Goal: Transaction & Acquisition: Purchase product/service

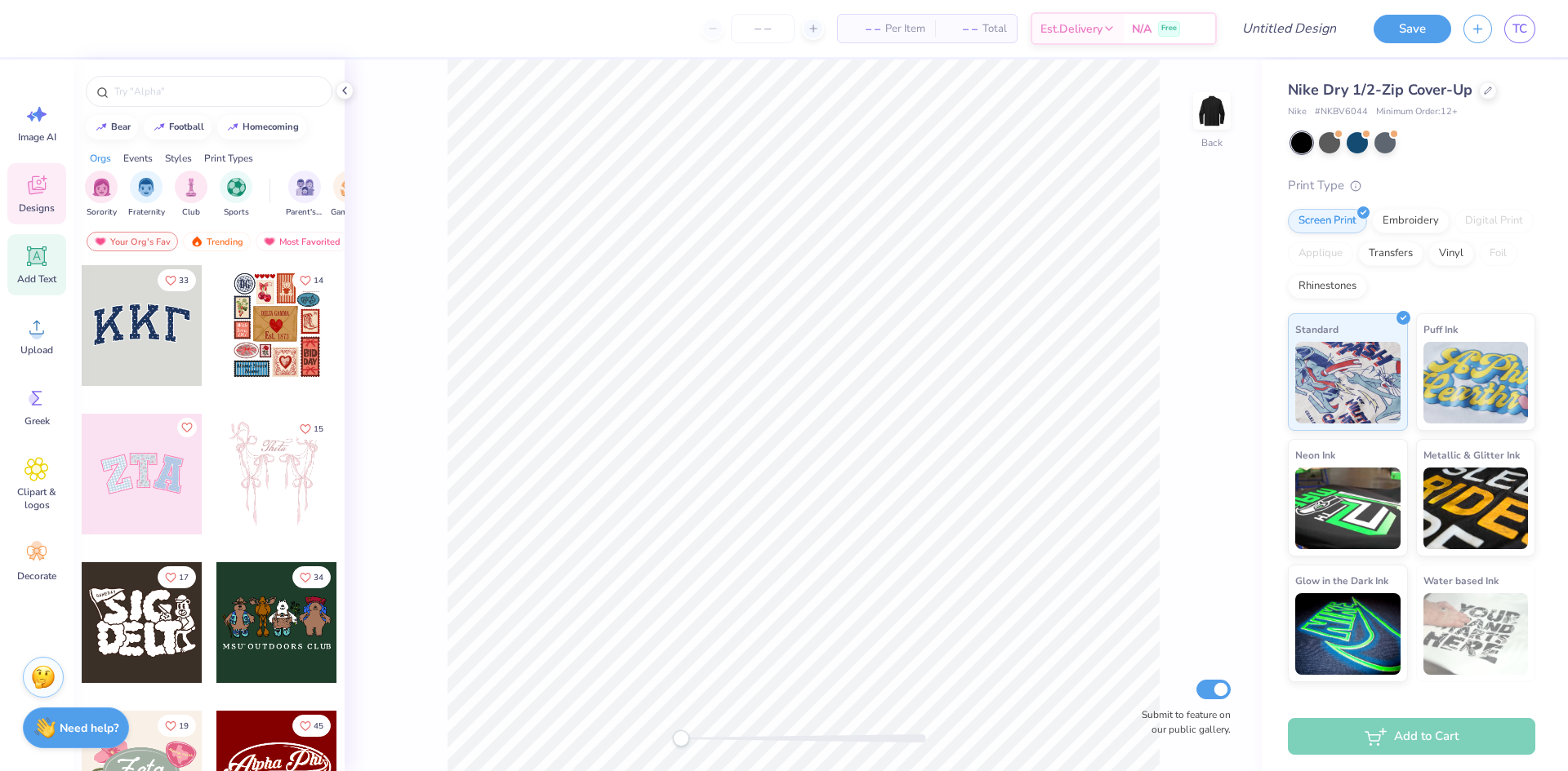
click at [46, 261] on icon at bounding box center [36, 256] width 24 height 24
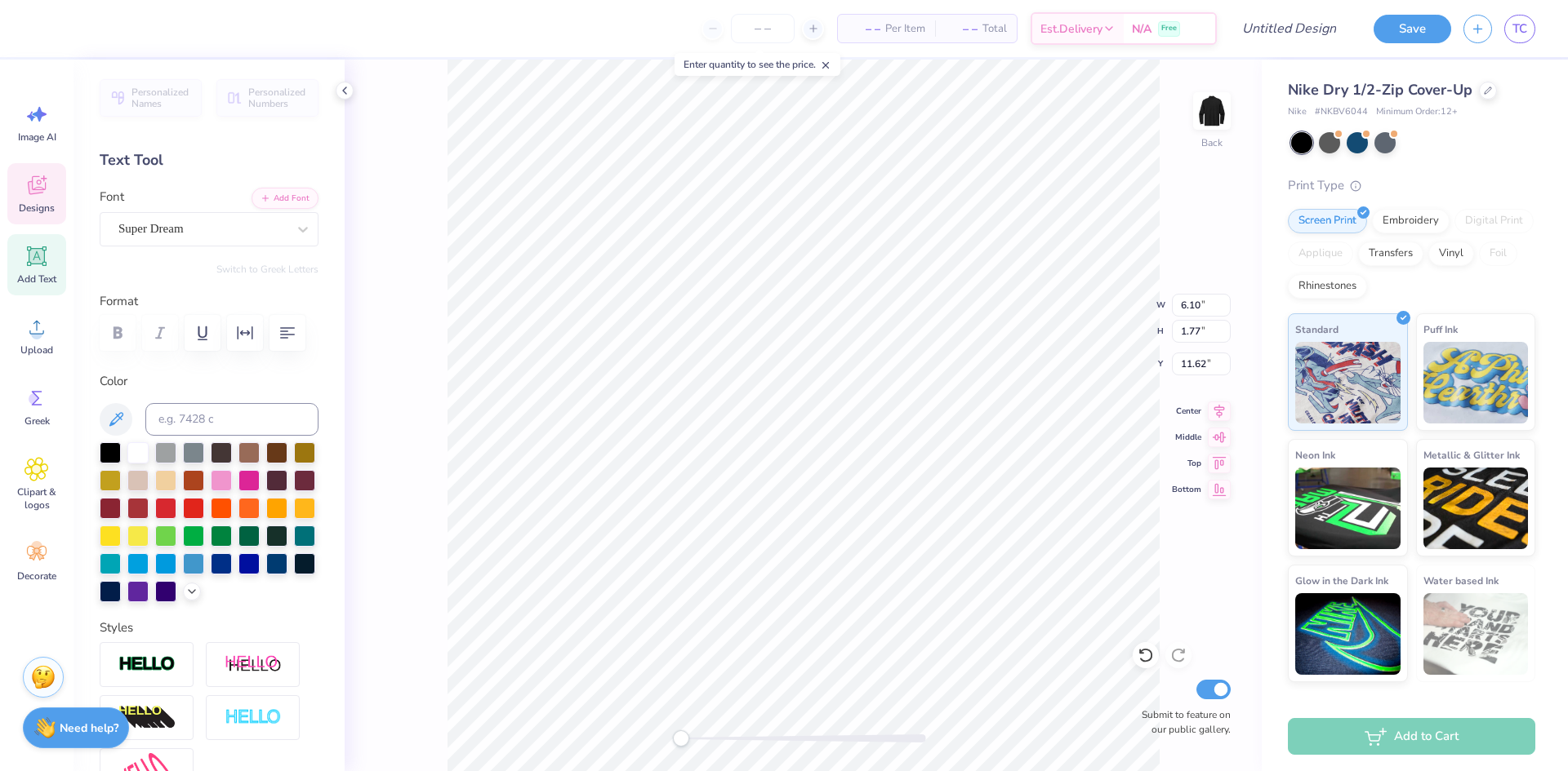
click at [36, 179] on icon at bounding box center [36, 185] width 24 height 24
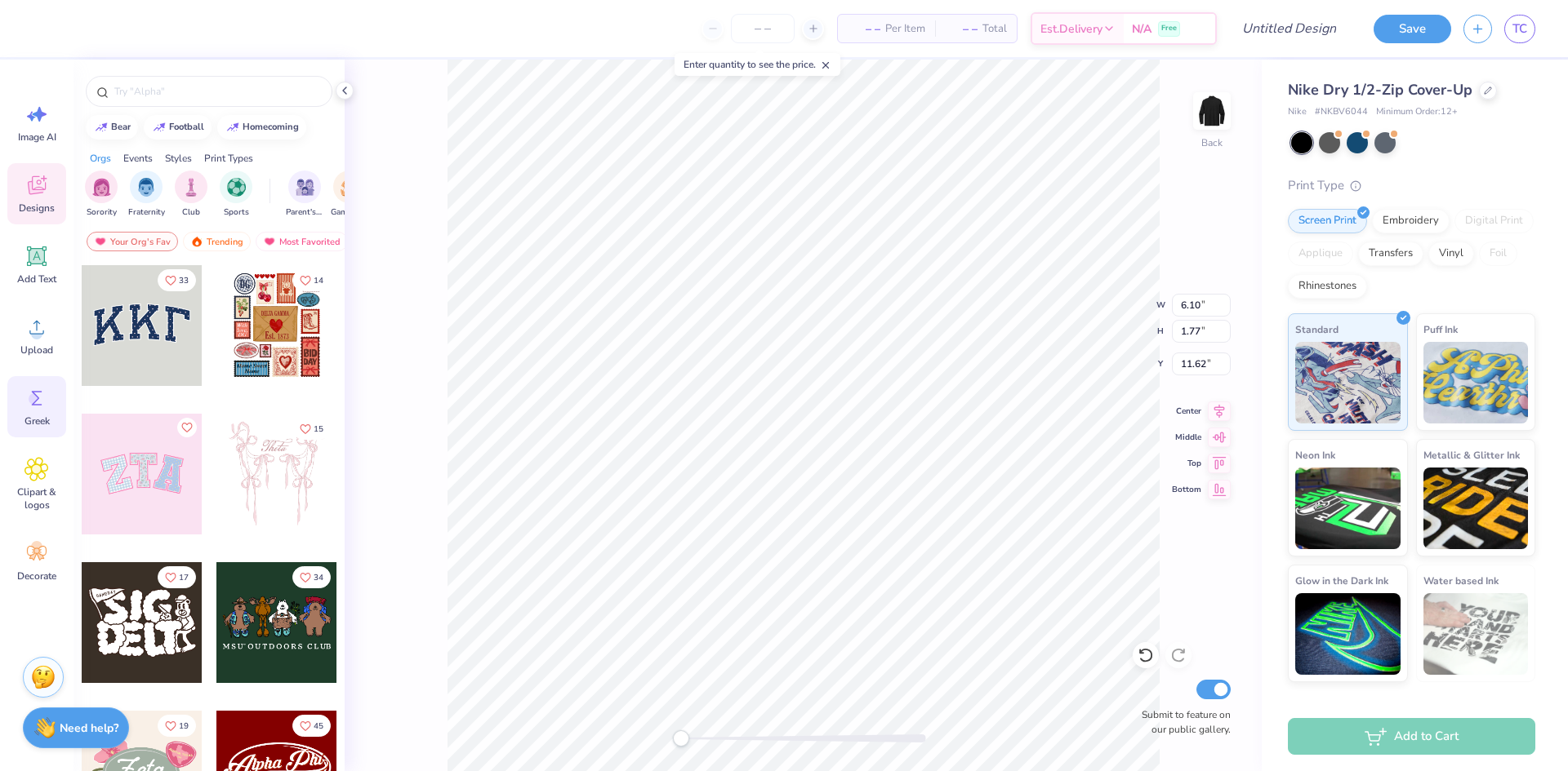
click at [51, 409] on div "Greek" at bounding box center [37, 407] width 59 height 62
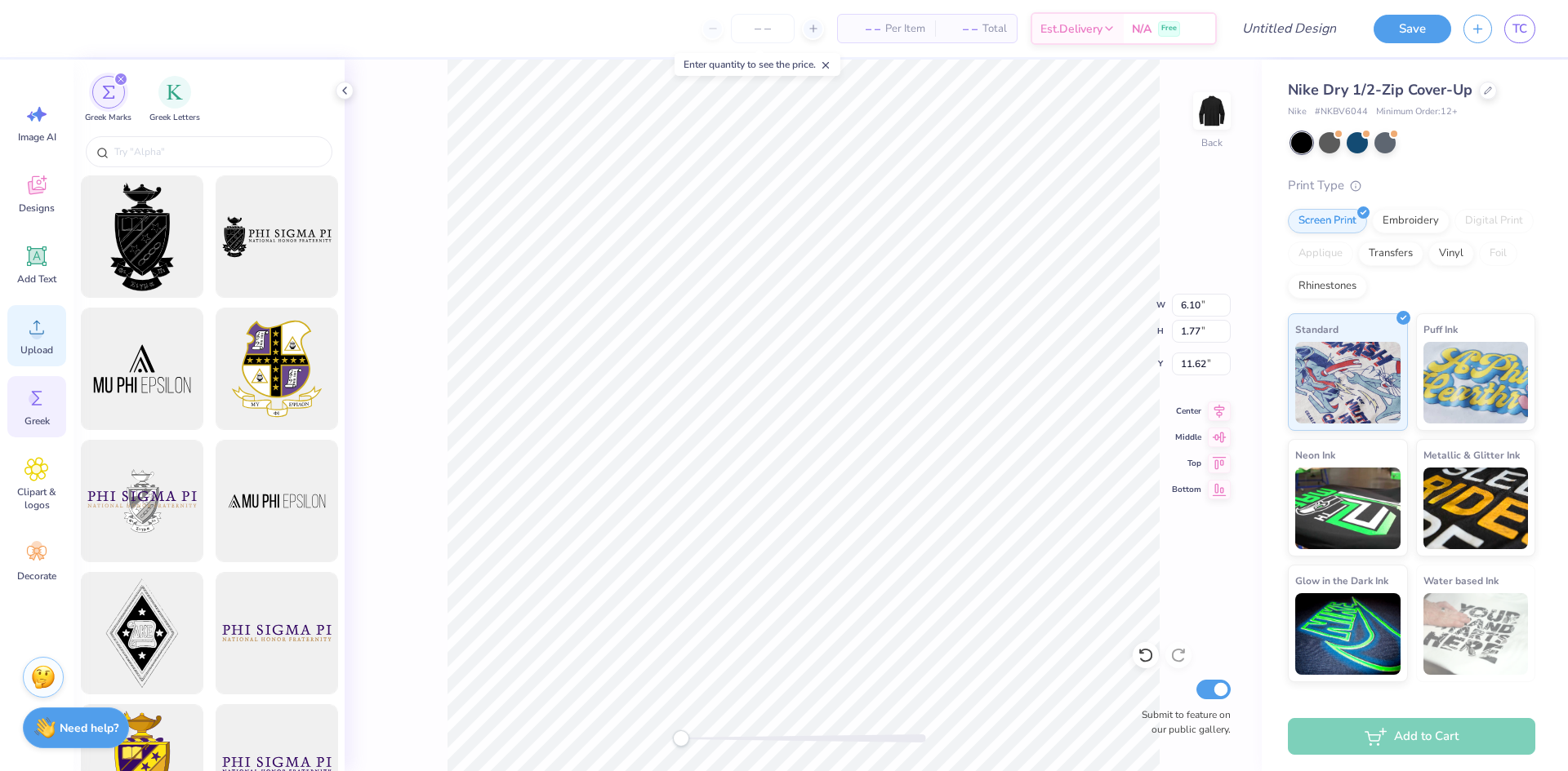
click at [40, 344] on span "Upload" at bounding box center [37, 350] width 33 height 13
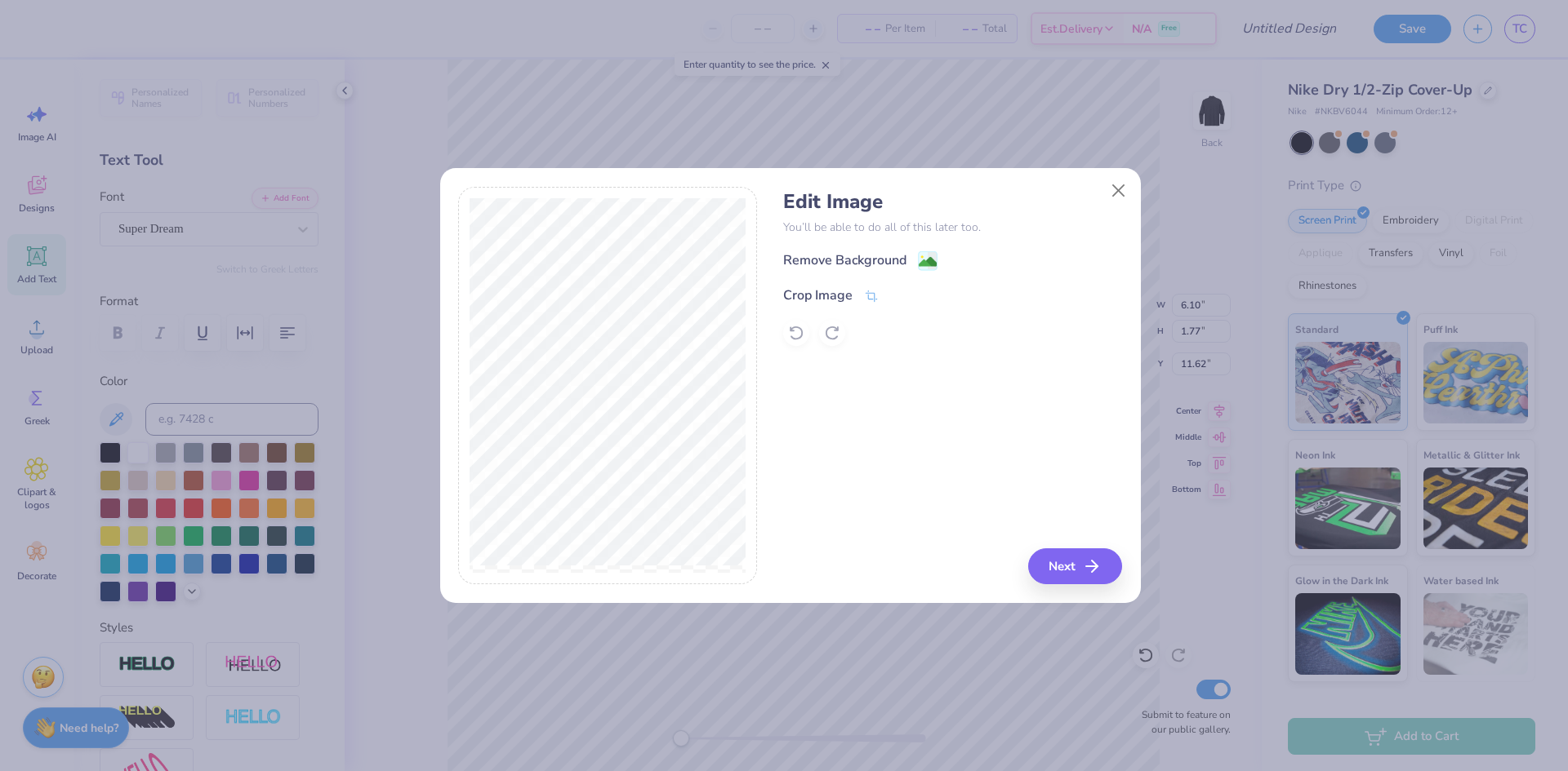
click at [931, 260] on image at bounding box center [927, 261] width 18 height 18
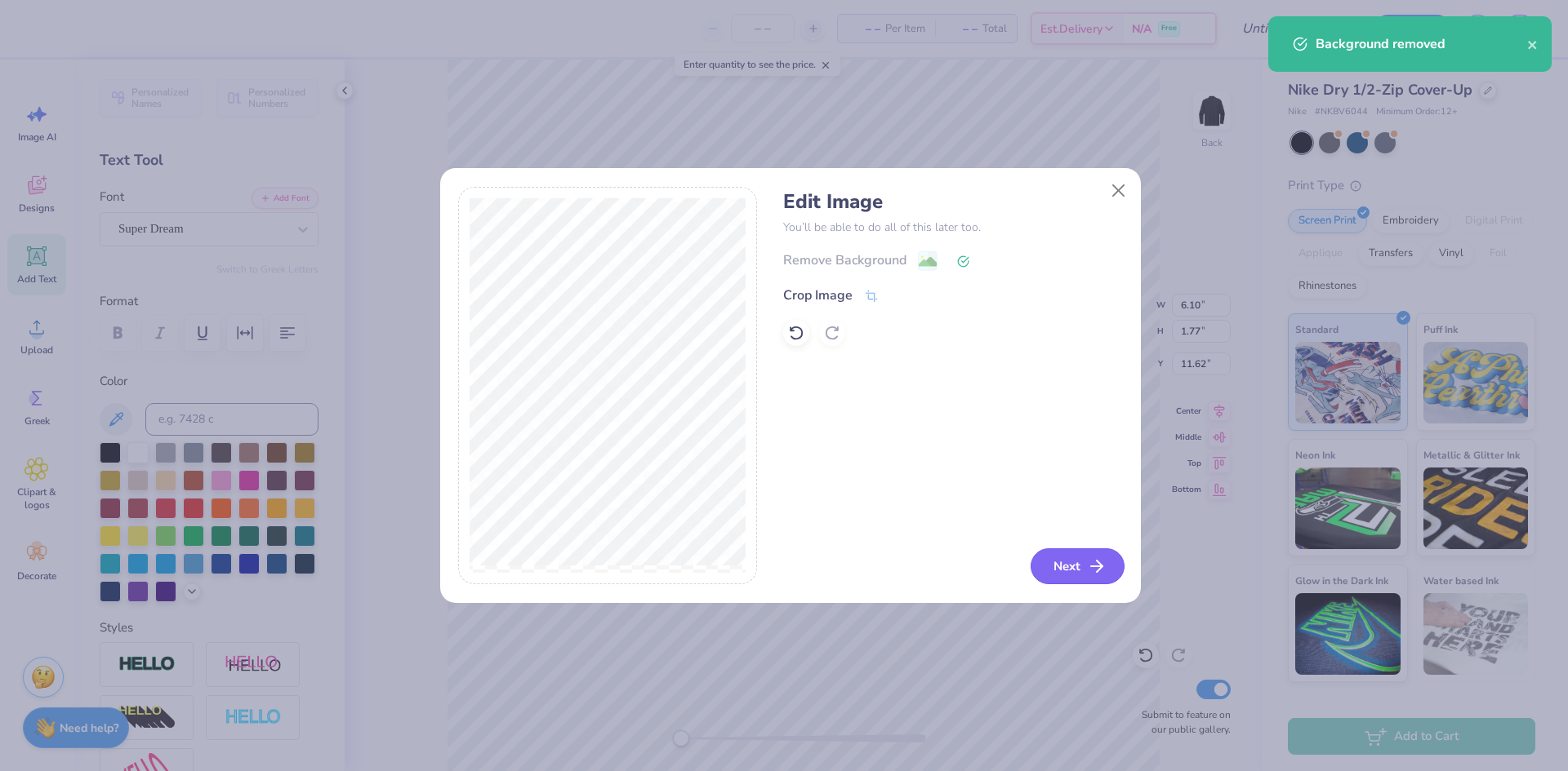
click at [1101, 566] on line "button" at bounding box center [1097, 566] width 12 height 0
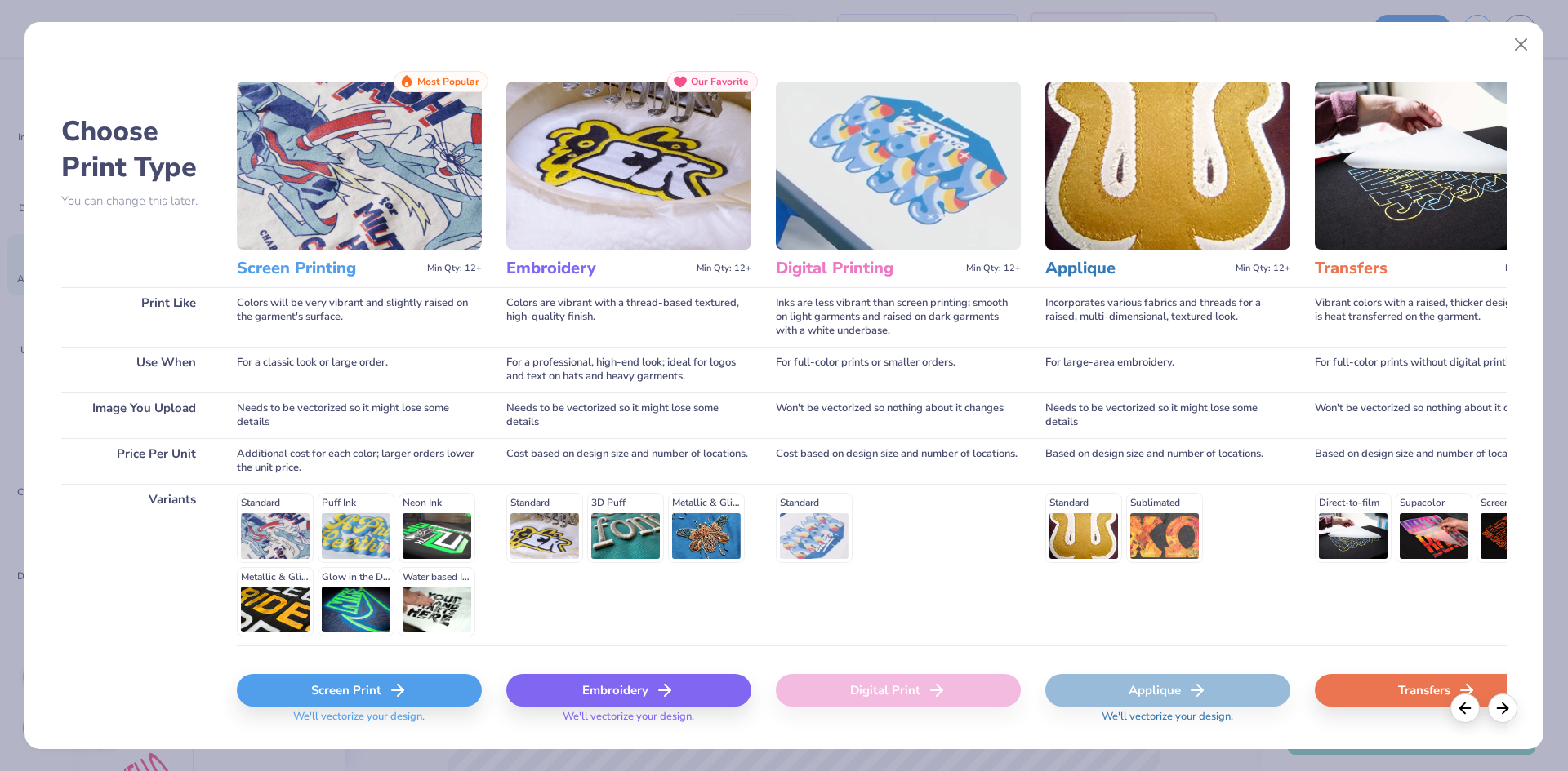
click at [400, 694] on polyline at bounding box center [401, 690] width 6 height 12
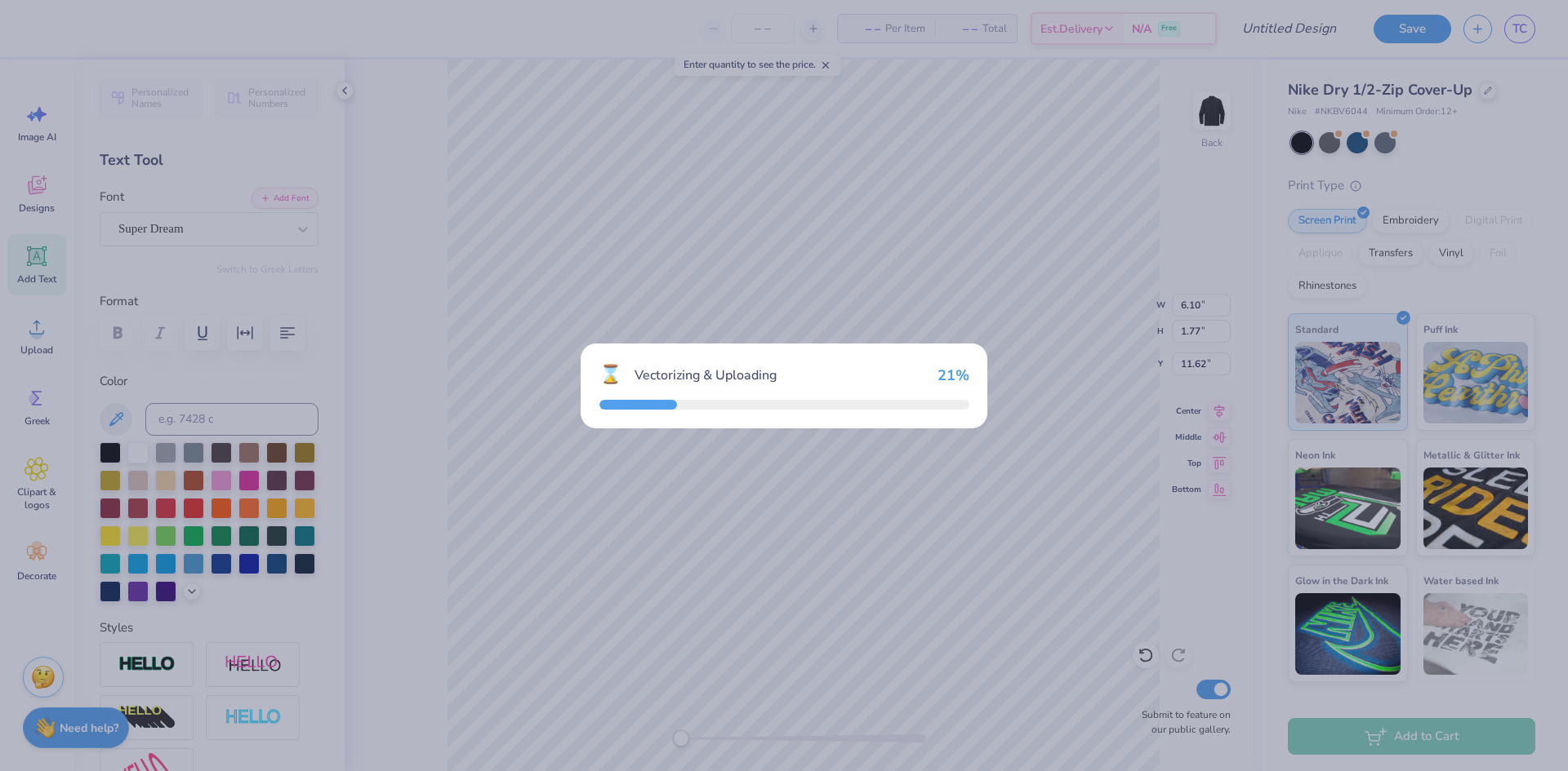
type input "7.29"
type input "7.09"
type input "8.96"
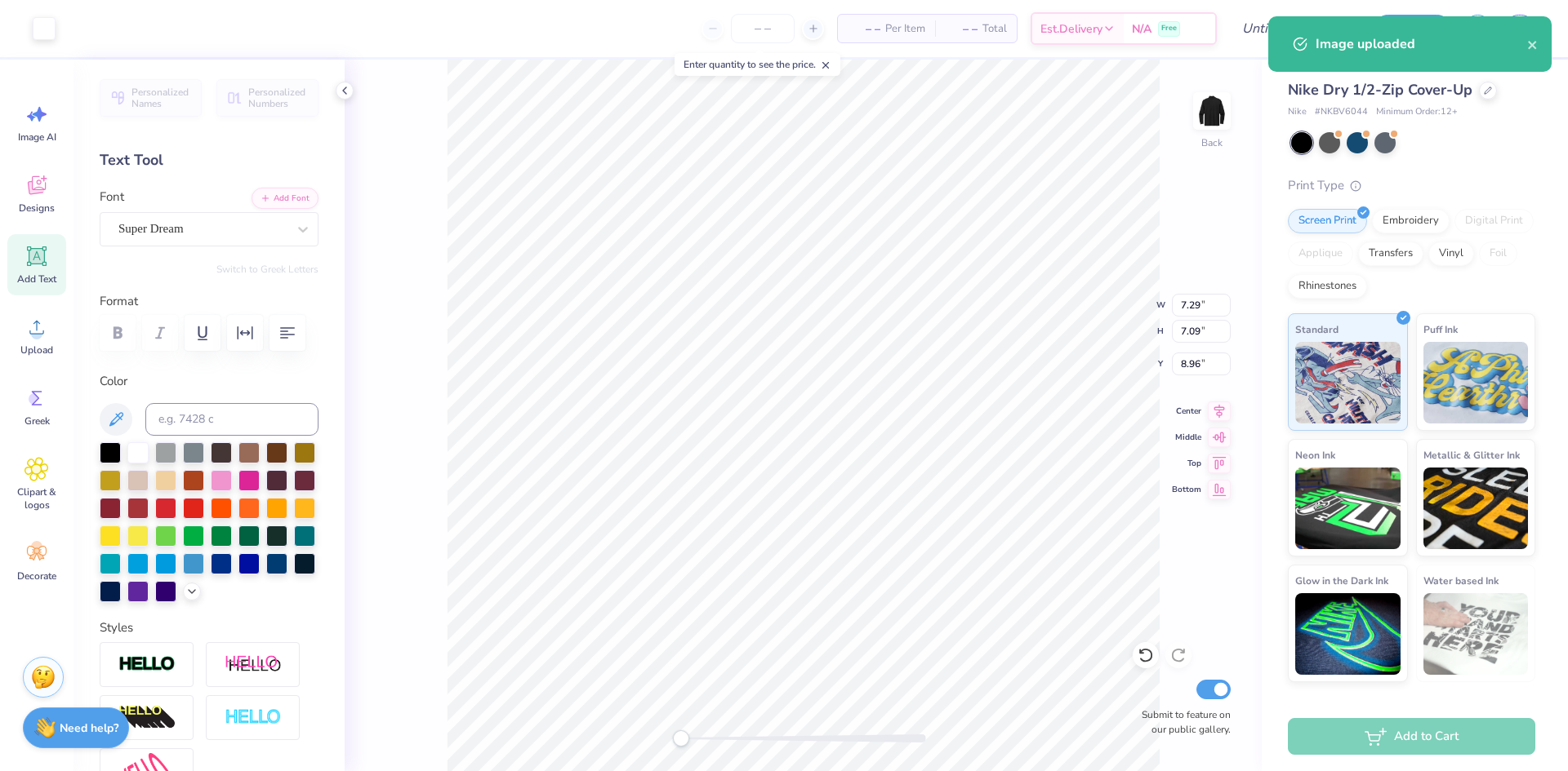
type input "6.10"
type input "1.77"
type input "3.29"
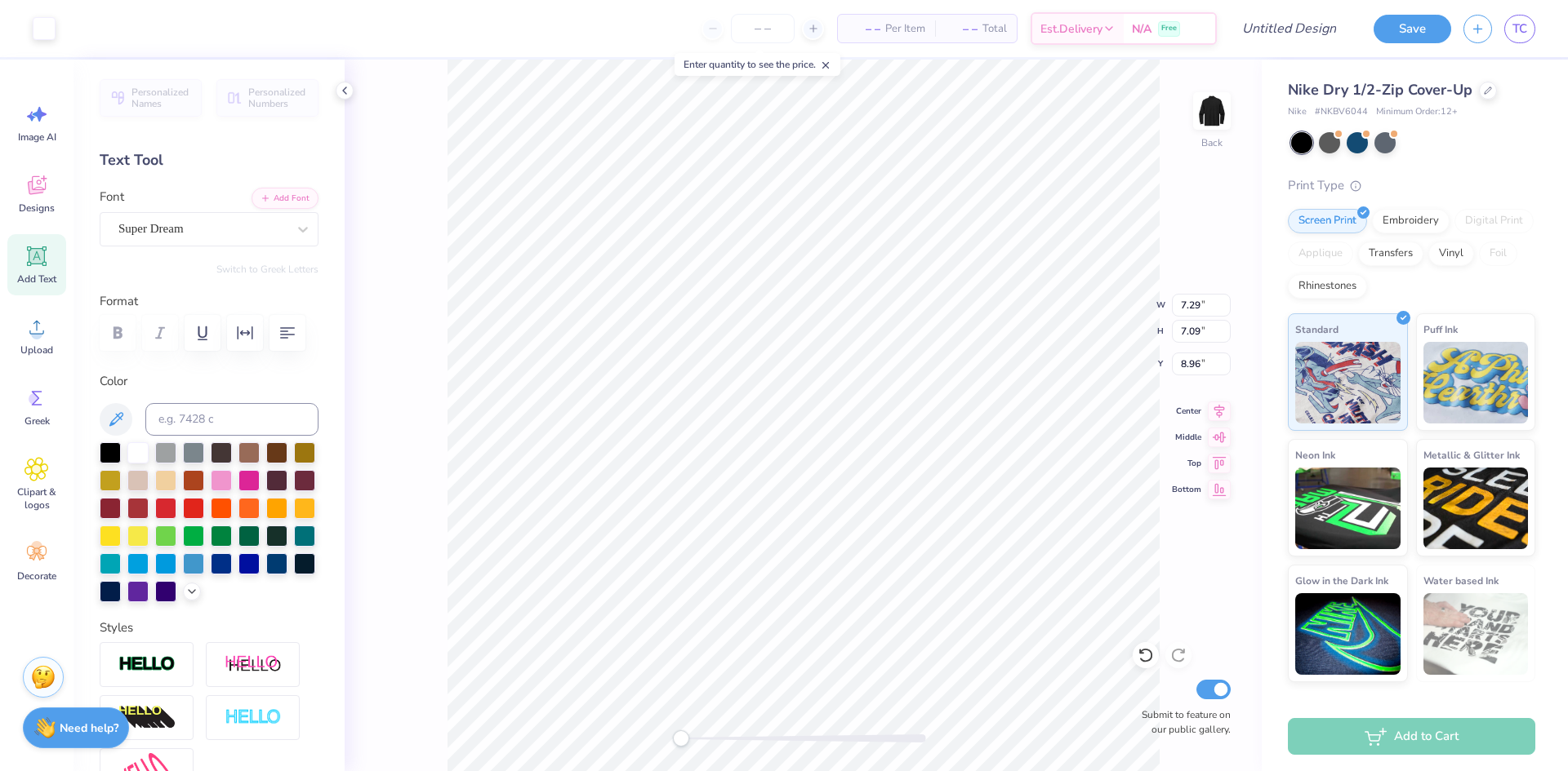
type input "3.54"
type input "3.44"
click at [1425, 219] on div "Embroidery" at bounding box center [1411, 218] width 78 height 24
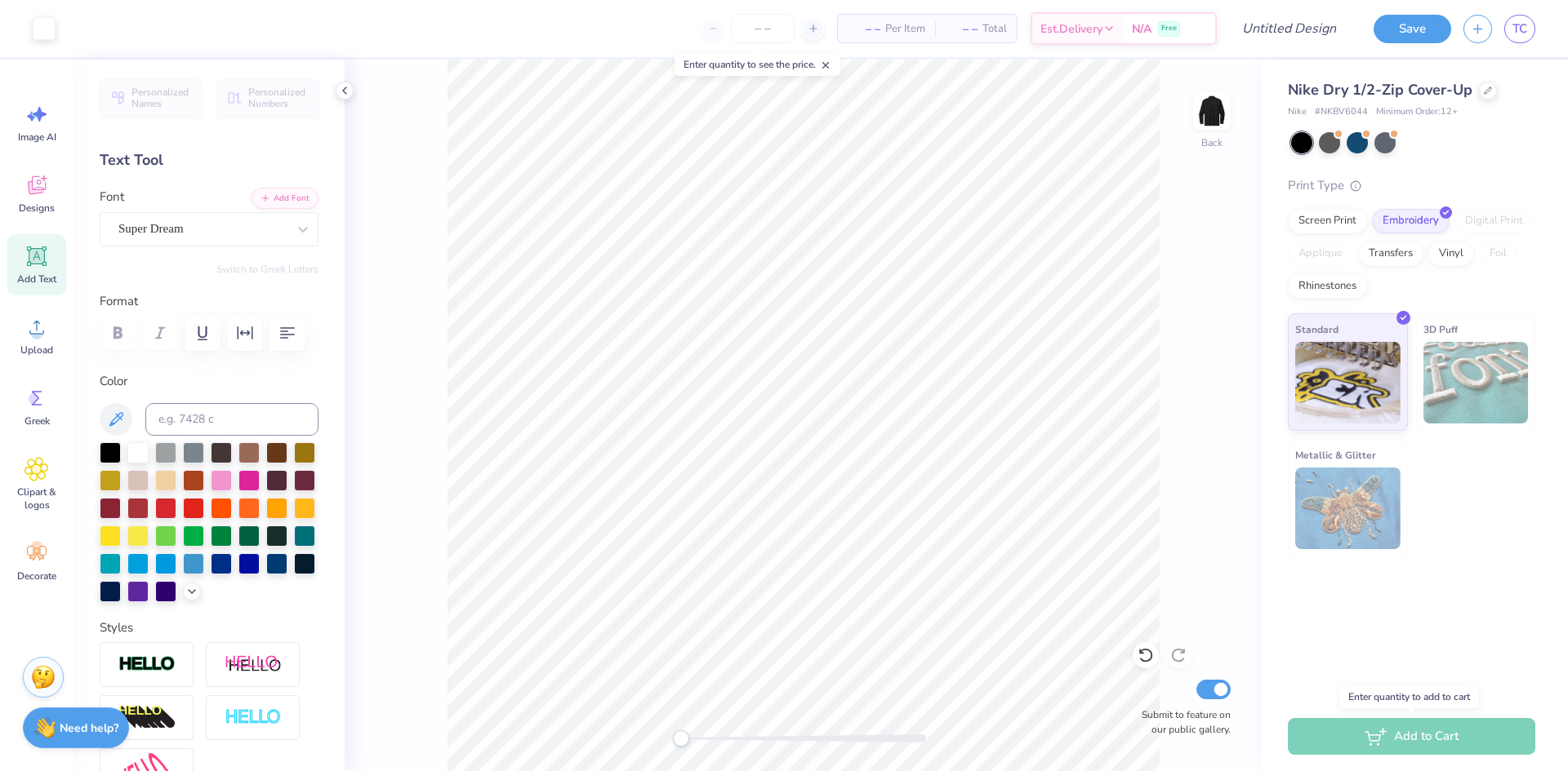
click at [1375, 728] on div "Add to Cart" at bounding box center [1411, 736] width 247 height 37
drag, startPoint x: 1400, startPoint y: 600, endPoint x: 1440, endPoint y: 143, distance: 458.7
click at [1440, 143] on div at bounding box center [1413, 143] width 244 height 21
click at [809, 29] on line at bounding box center [812, 29] width 7 height 0
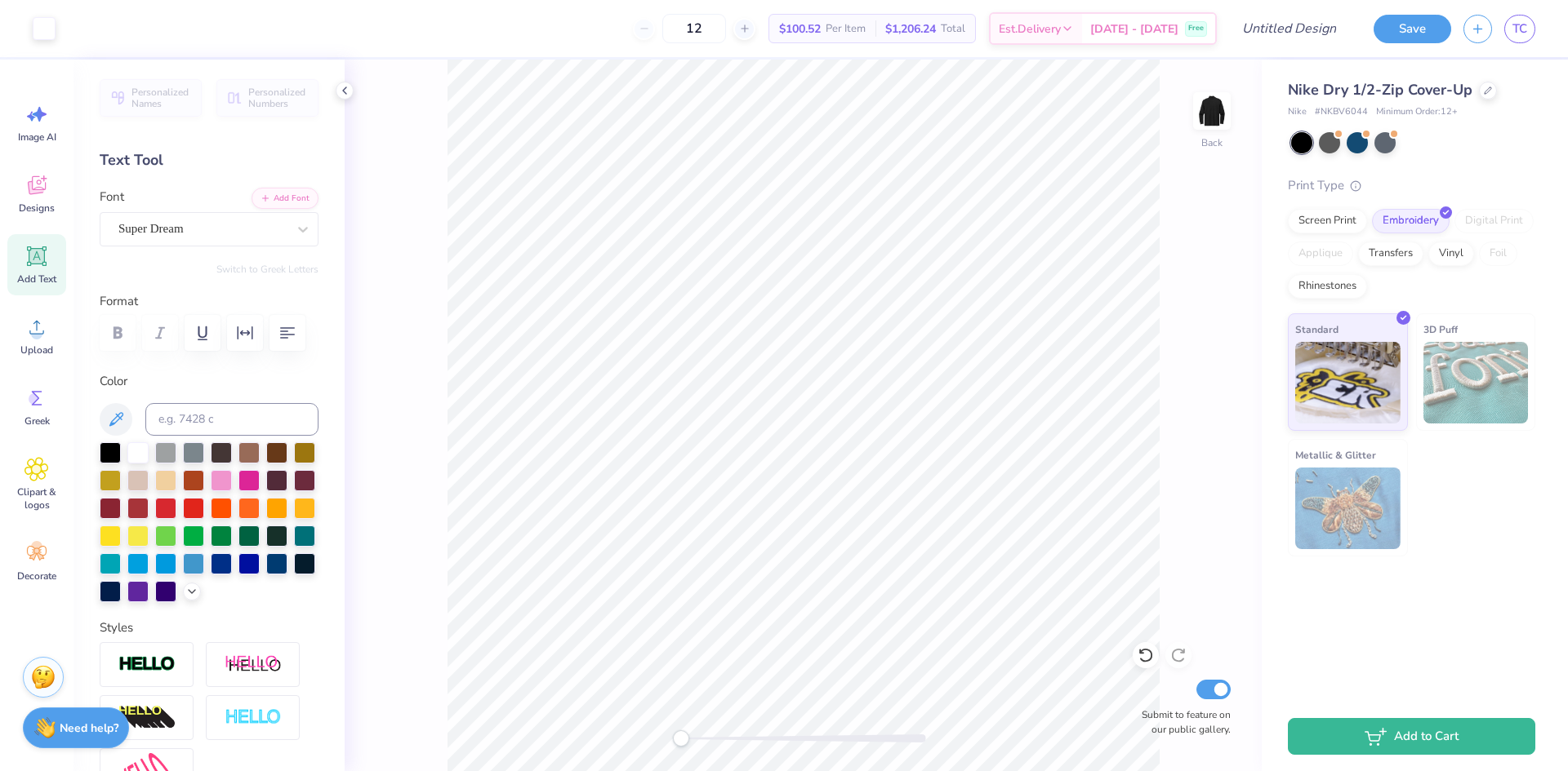
click at [658, 34] on div "12" at bounding box center [694, 28] width 122 height 30
click at [665, 28] on div "12" at bounding box center [694, 28] width 122 height 30
click at [718, 19] on input "12" at bounding box center [695, 28] width 63 height 30
type input "1"
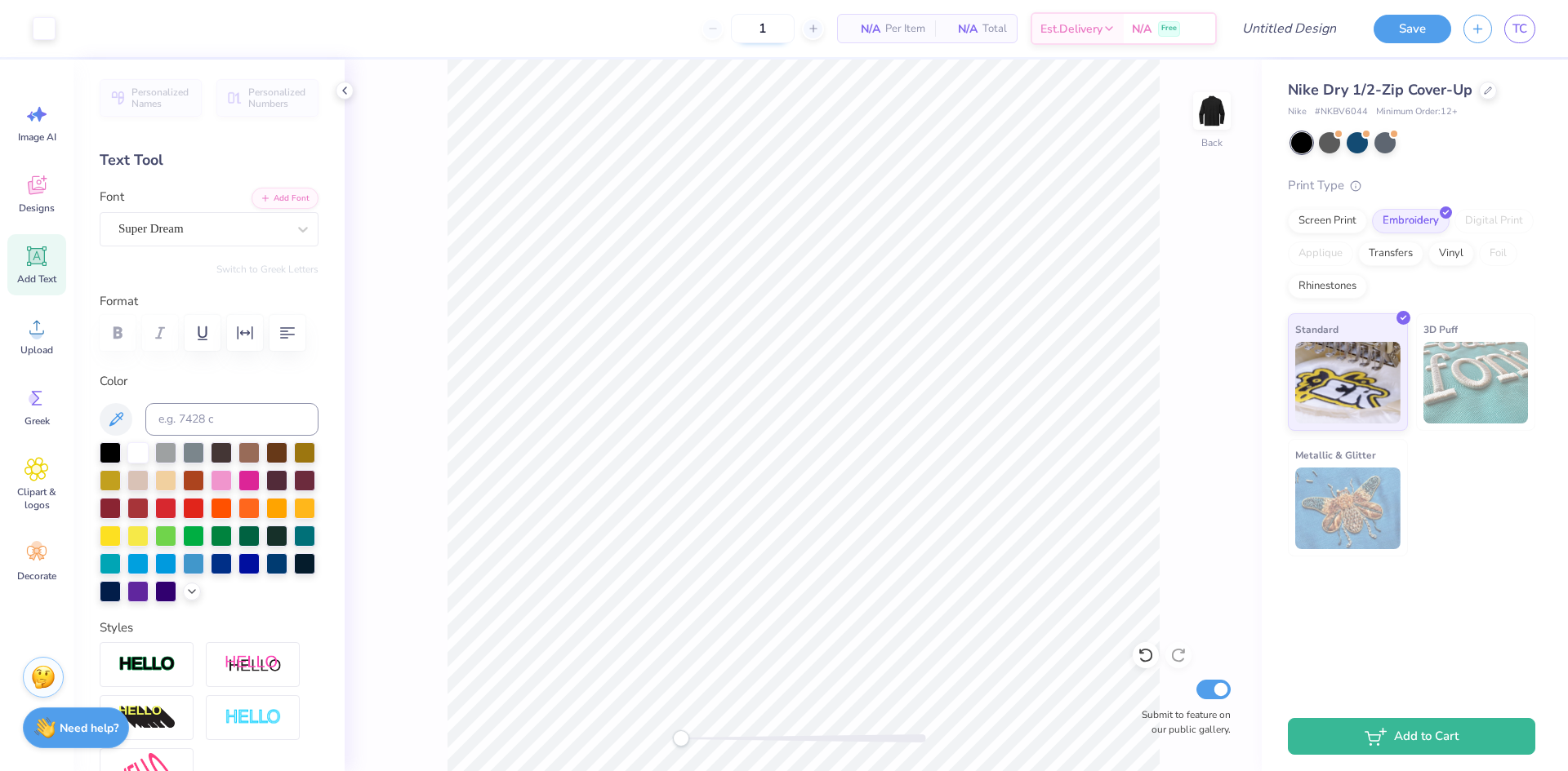
type input "12"
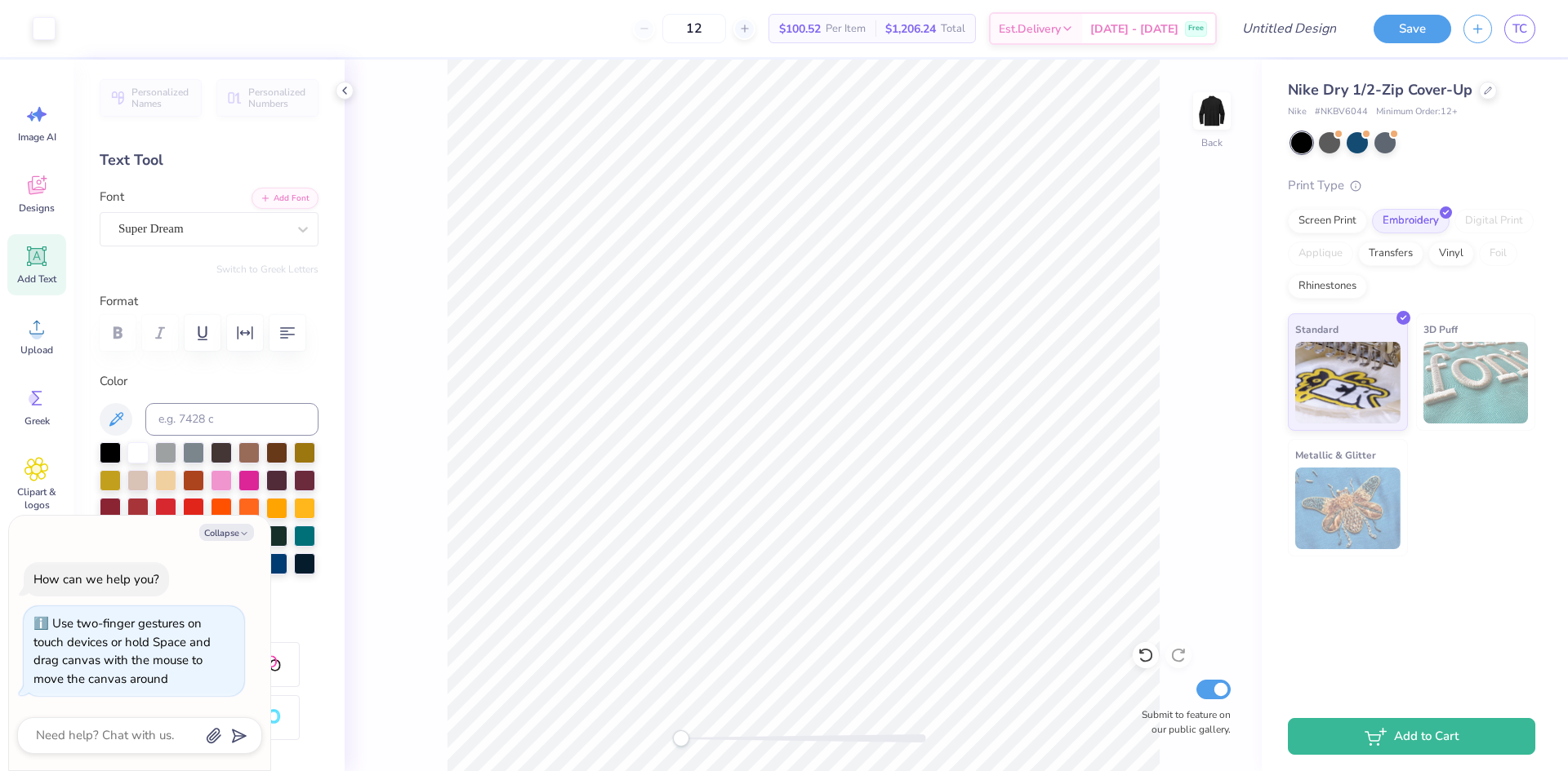
click at [615, 732] on div "Back Submit to feature on our public gallery." at bounding box center [803, 415] width 918 height 711
click at [1316, 34] on input "Design Title" at bounding box center [1269, 29] width 160 height 33
type input "T"
type textarea "x"
type input "Te"
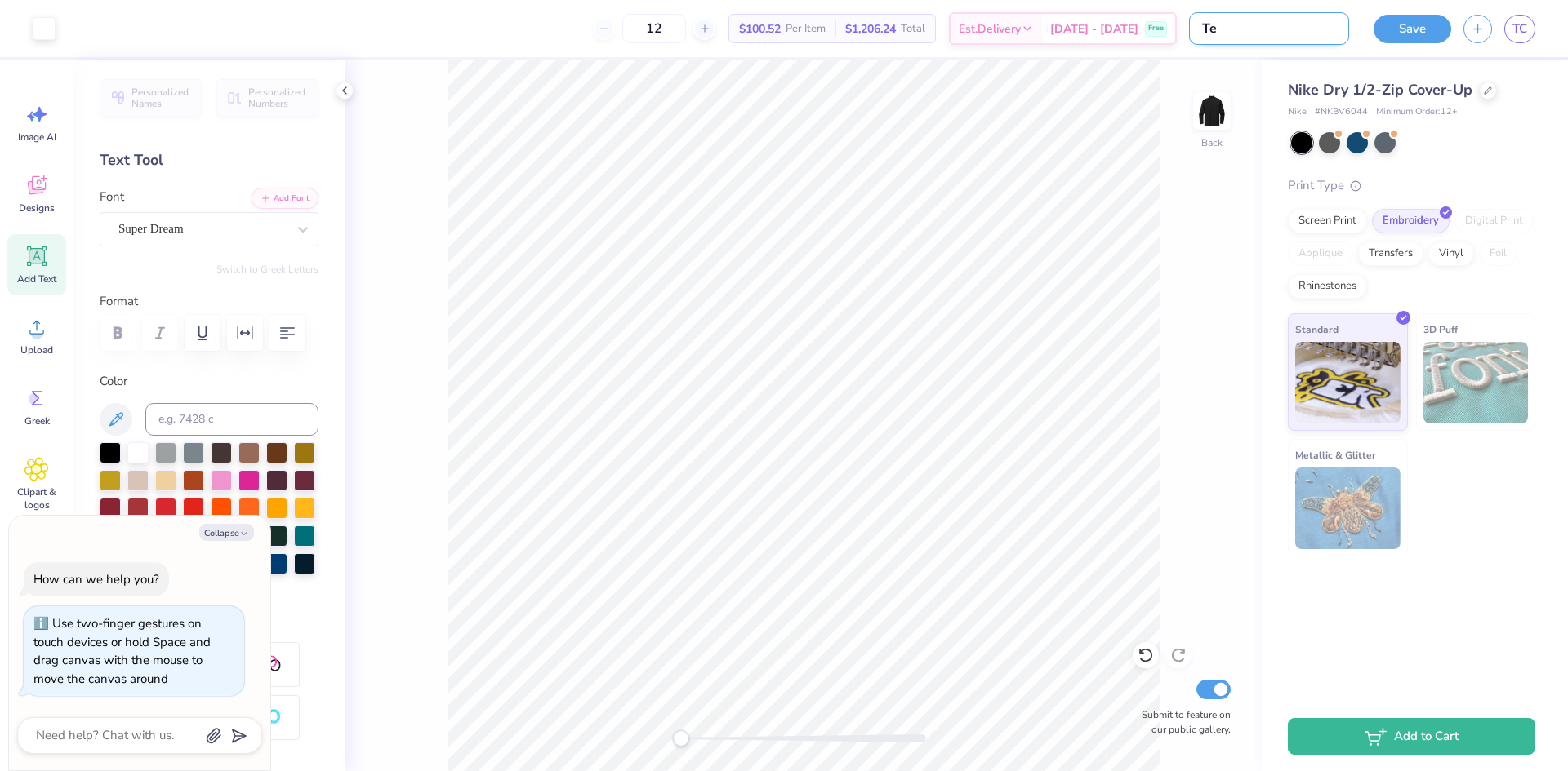
type textarea "x"
type input "Tea"
type textarea "x"
type input "Team"
type textarea "x"
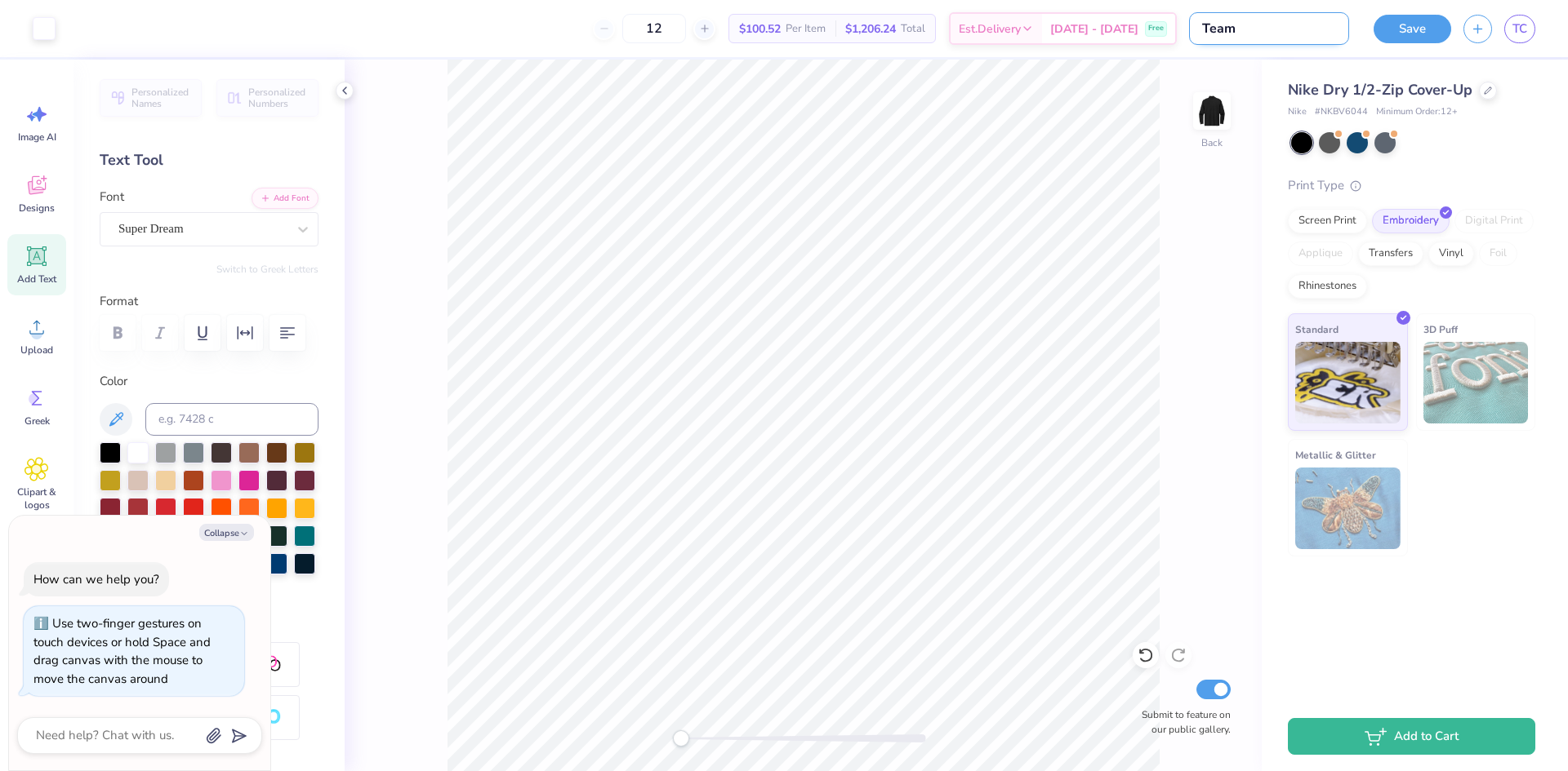
type input "Team"
type textarea "x"
type input "Team C"
type textarea "x"
type input "Team Ch"
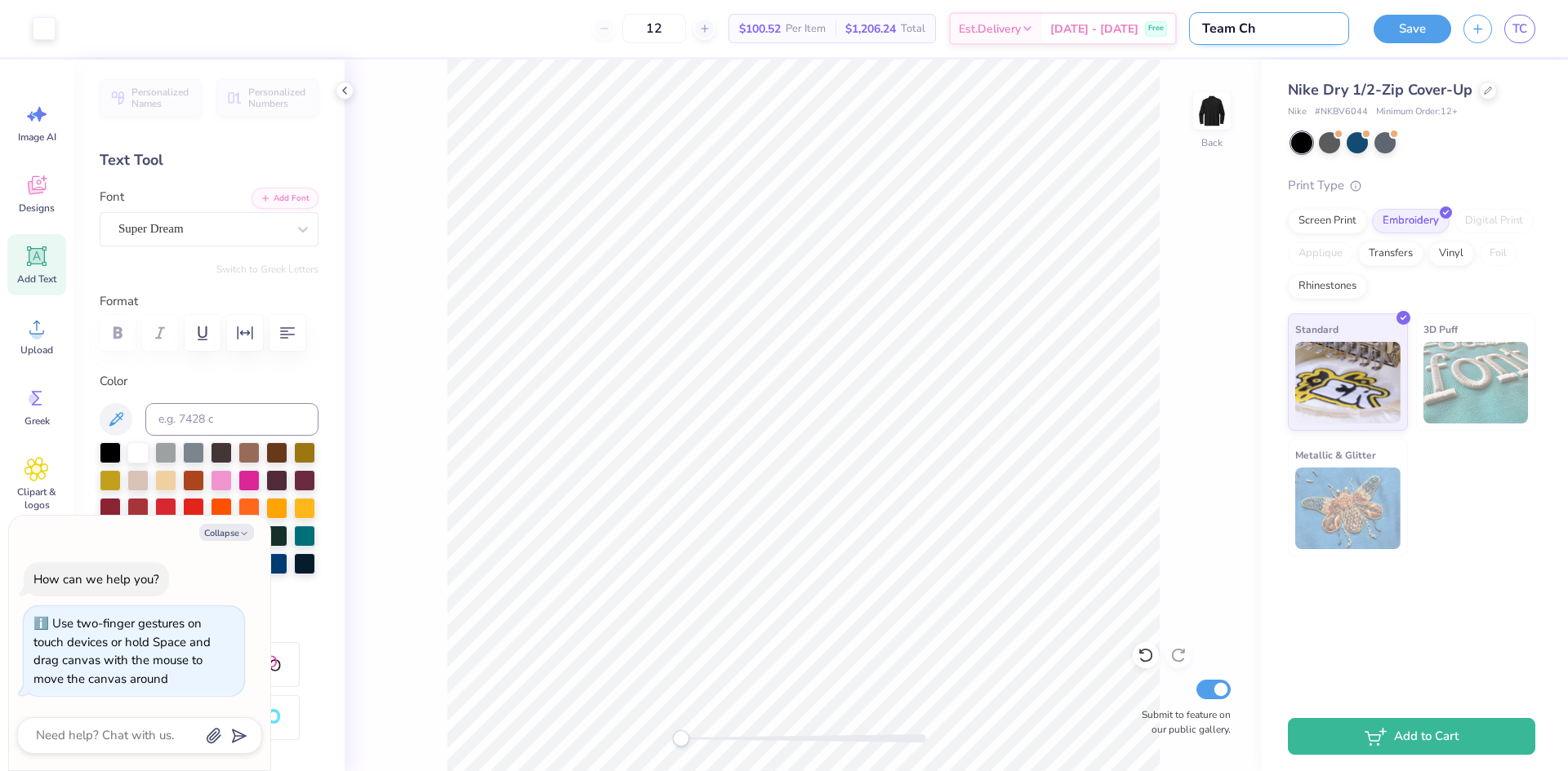
type textarea "x"
type input "Team Chr"
type textarea "x"
type input "Team Chri"
type textarea "x"
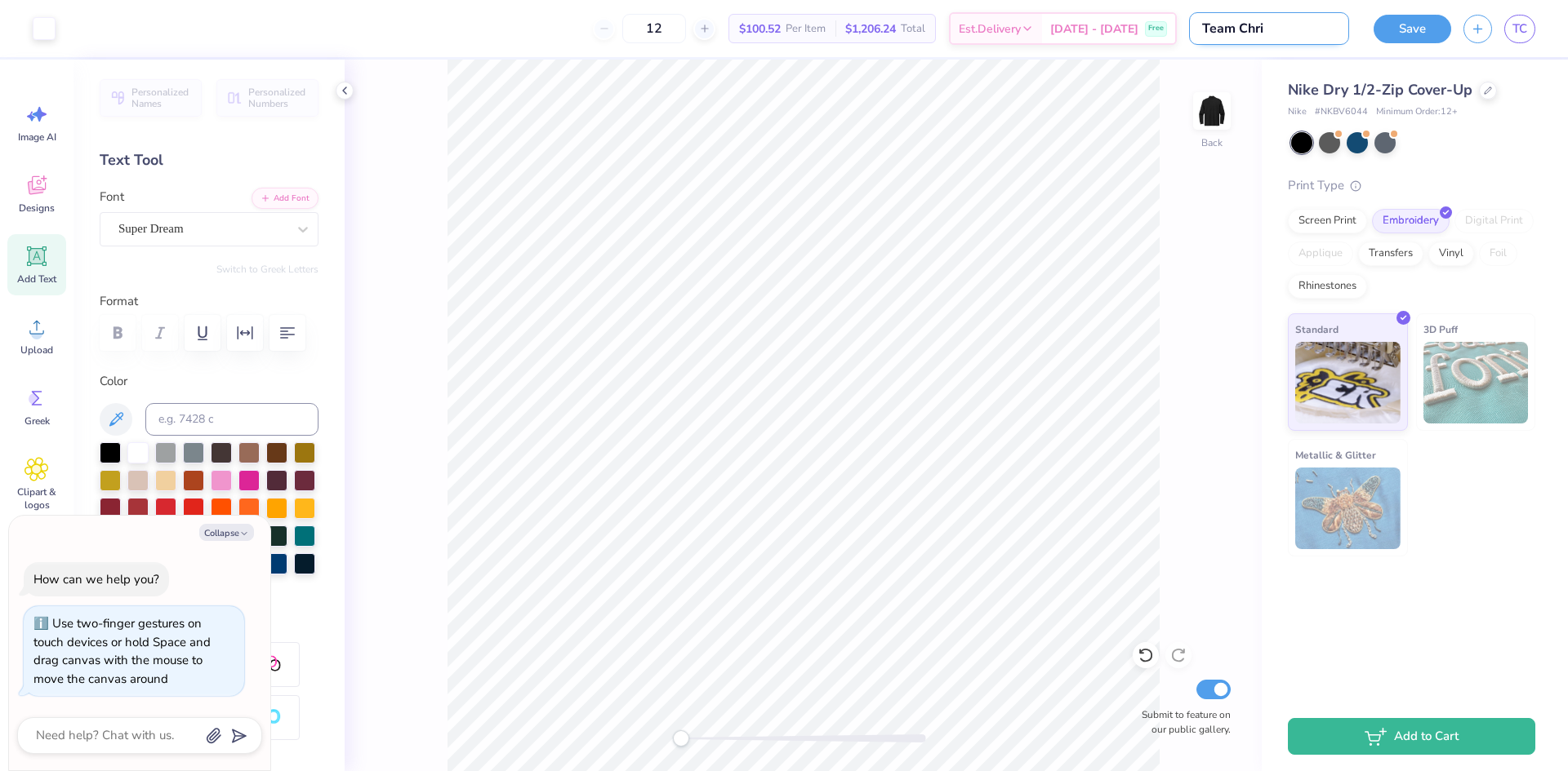
type input "Team Chris"
type textarea "x"
type input "Team Christ"
type textarea "x"
type input "Team Christm,"
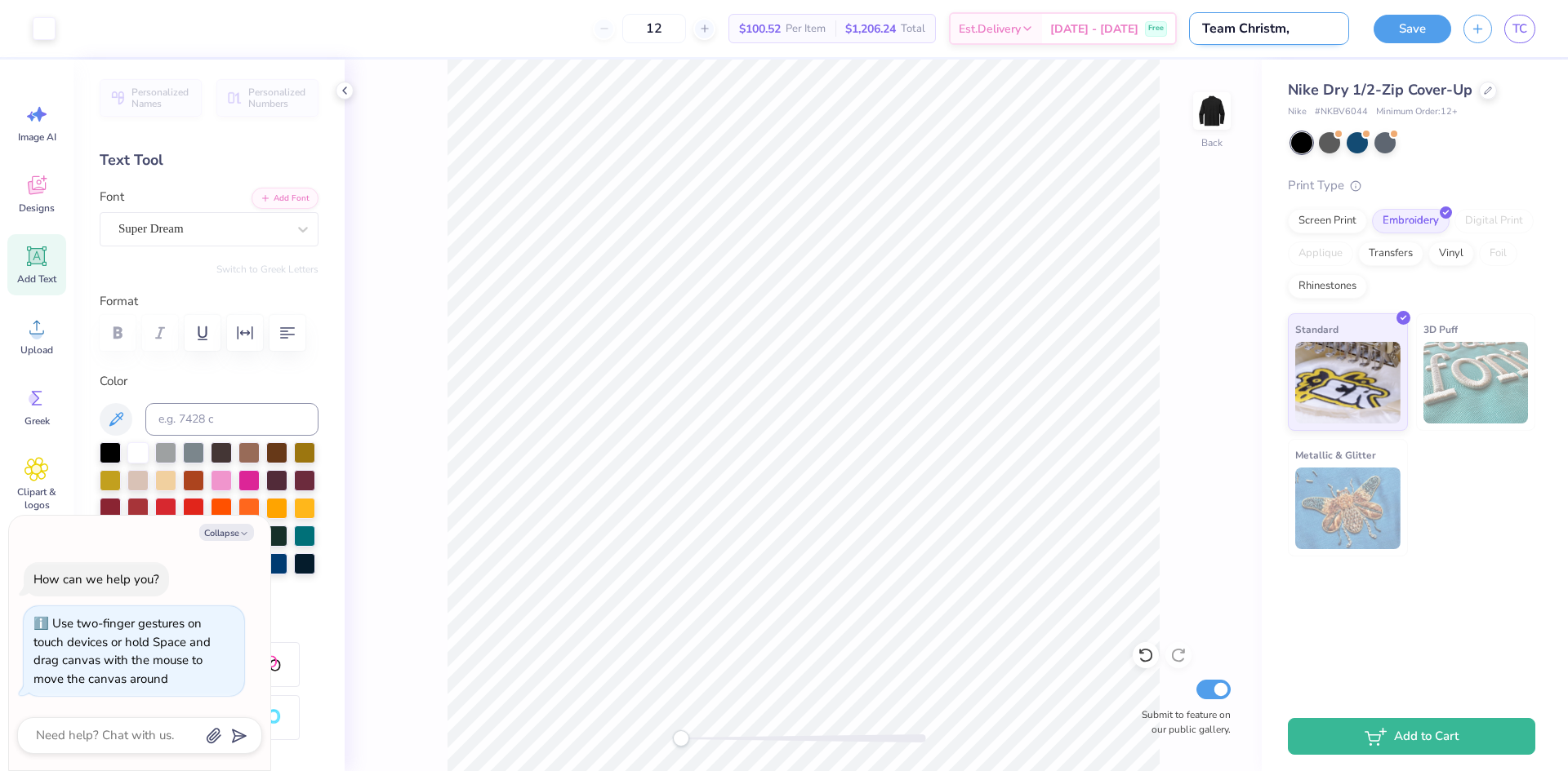
type textarea "x"
type input "Team Christm"
type textarea "x"
type input "Team Christma"
type textarea "x"
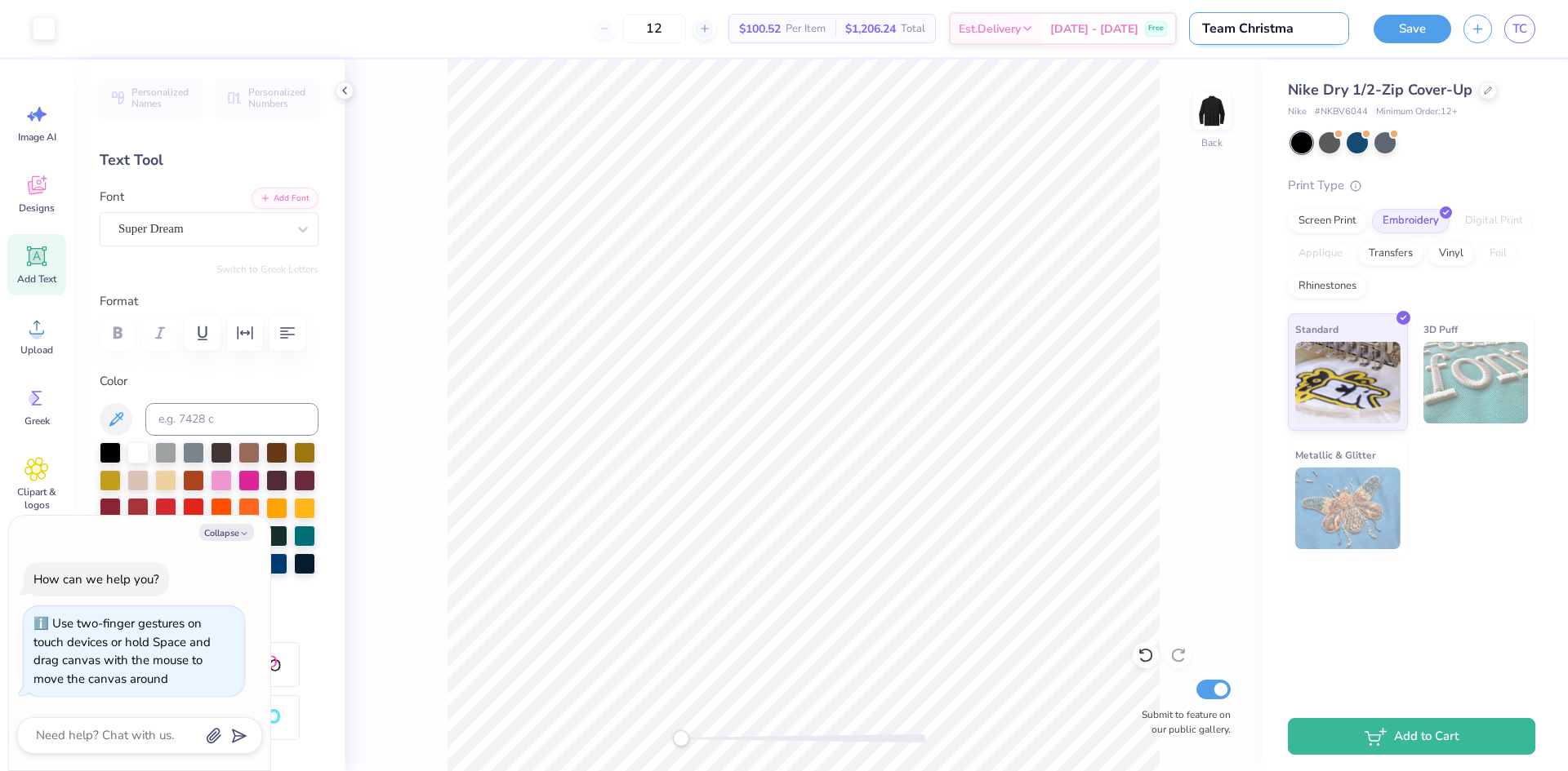
type input "Team Christmas"
type textarea "x"
type input "Team Christmas"
type textarea "x"
type input "Team Christmas p"
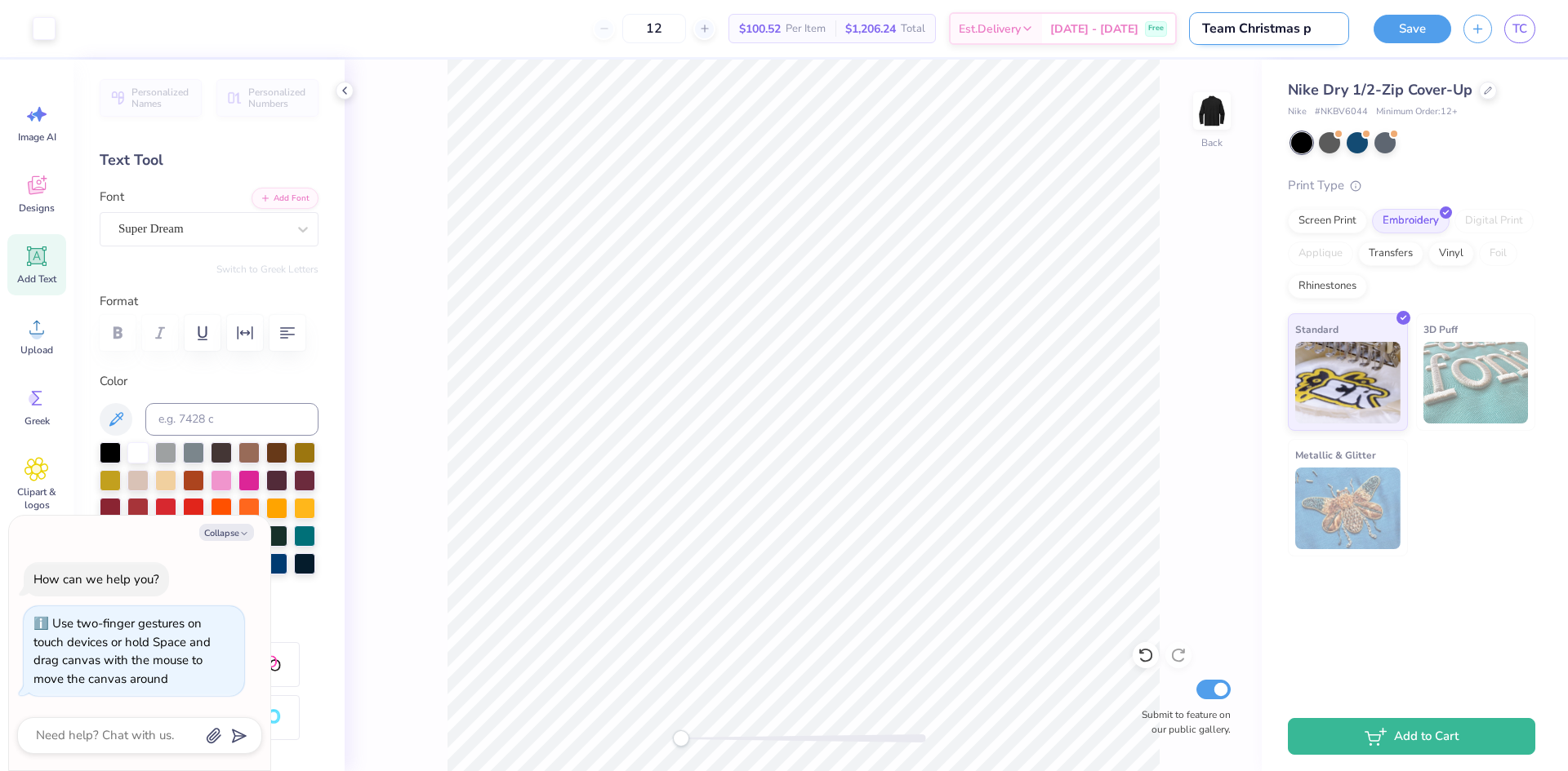
type textarea "x"
type input "Team Christmas pr"
type textarea "x"
type input "Team Christmas pre"
type textarea "x"
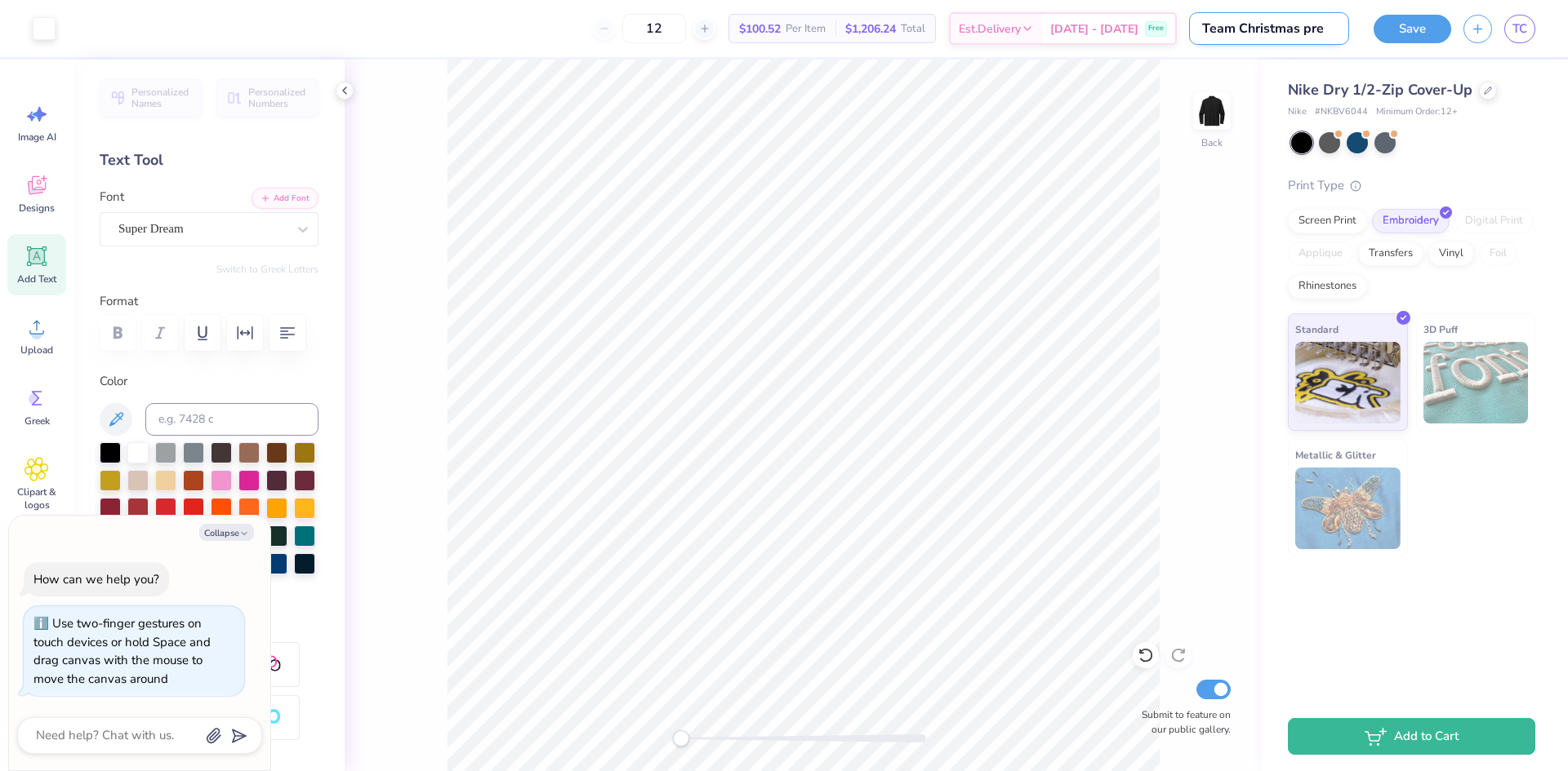
type input "Team Christmas pres"
type textarea "x"
type input "Team Christmas prese"
type textarea "x"
type input "Team Christmas presen"
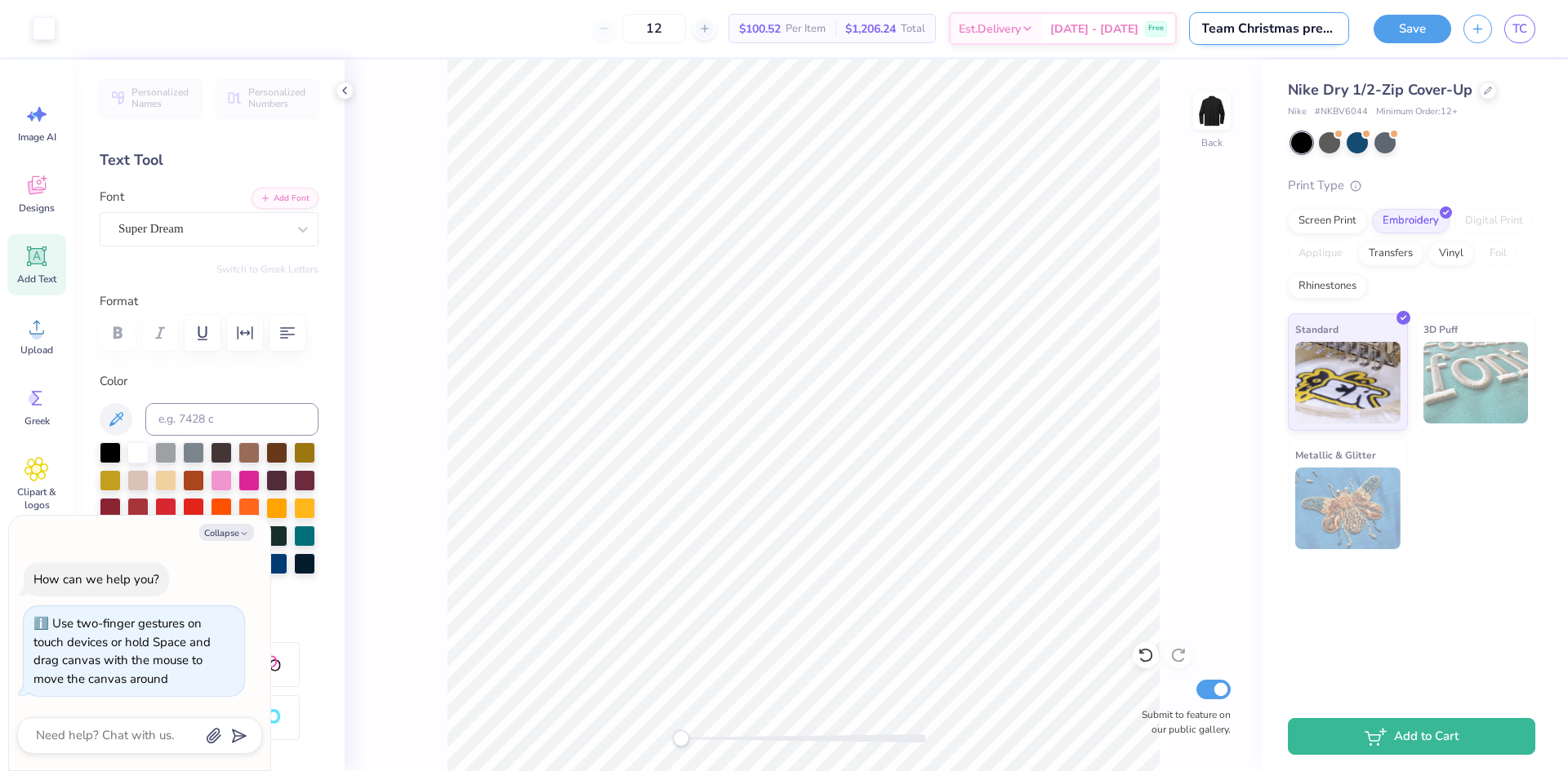
type textarea "x"
type input "Team Christmas present"
type textarea "x"
type input "Team Christmas present"
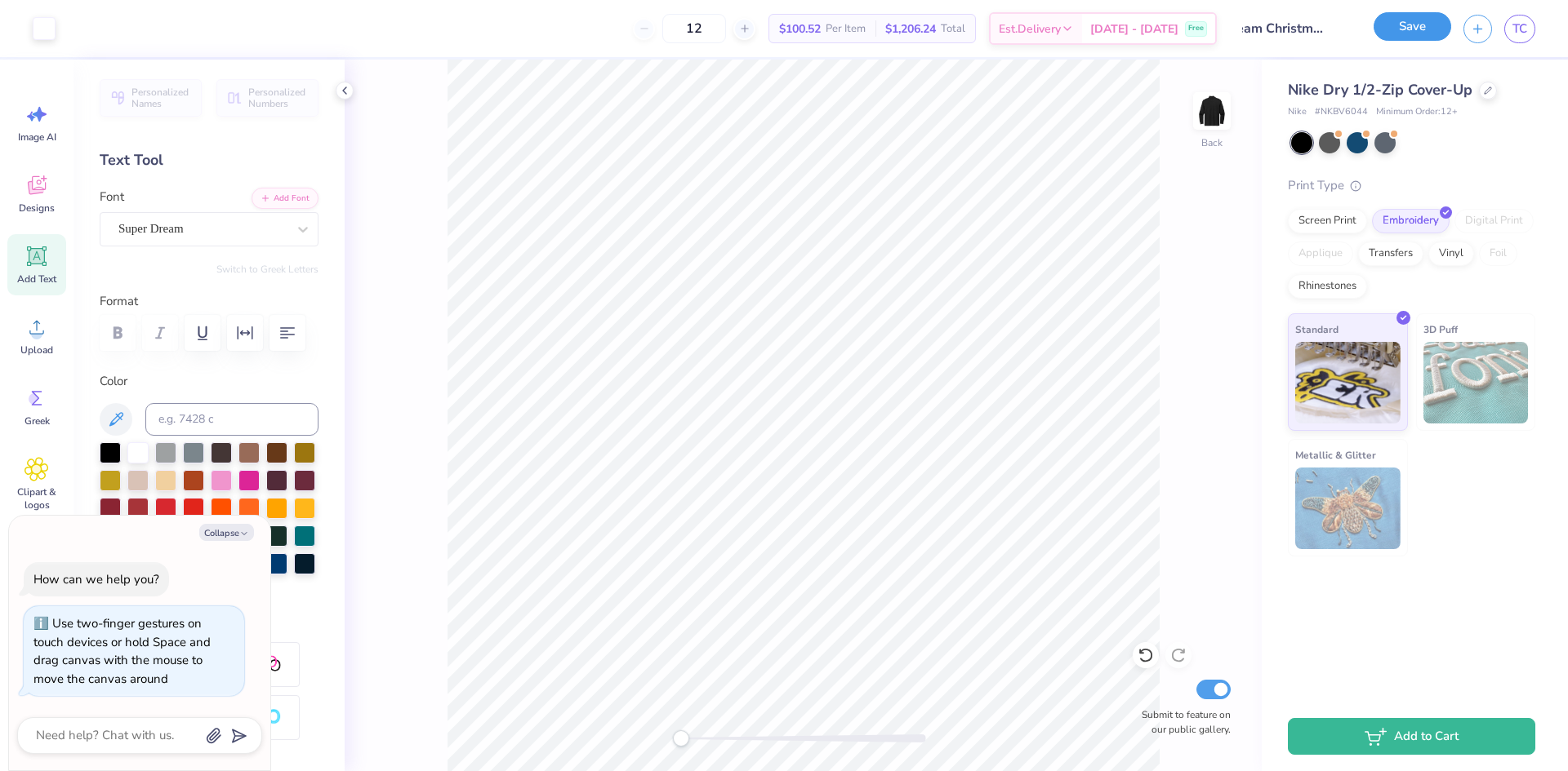
click at [1428, 34] on button "Save" at bounding box center [1412, 27] width 78 height 29
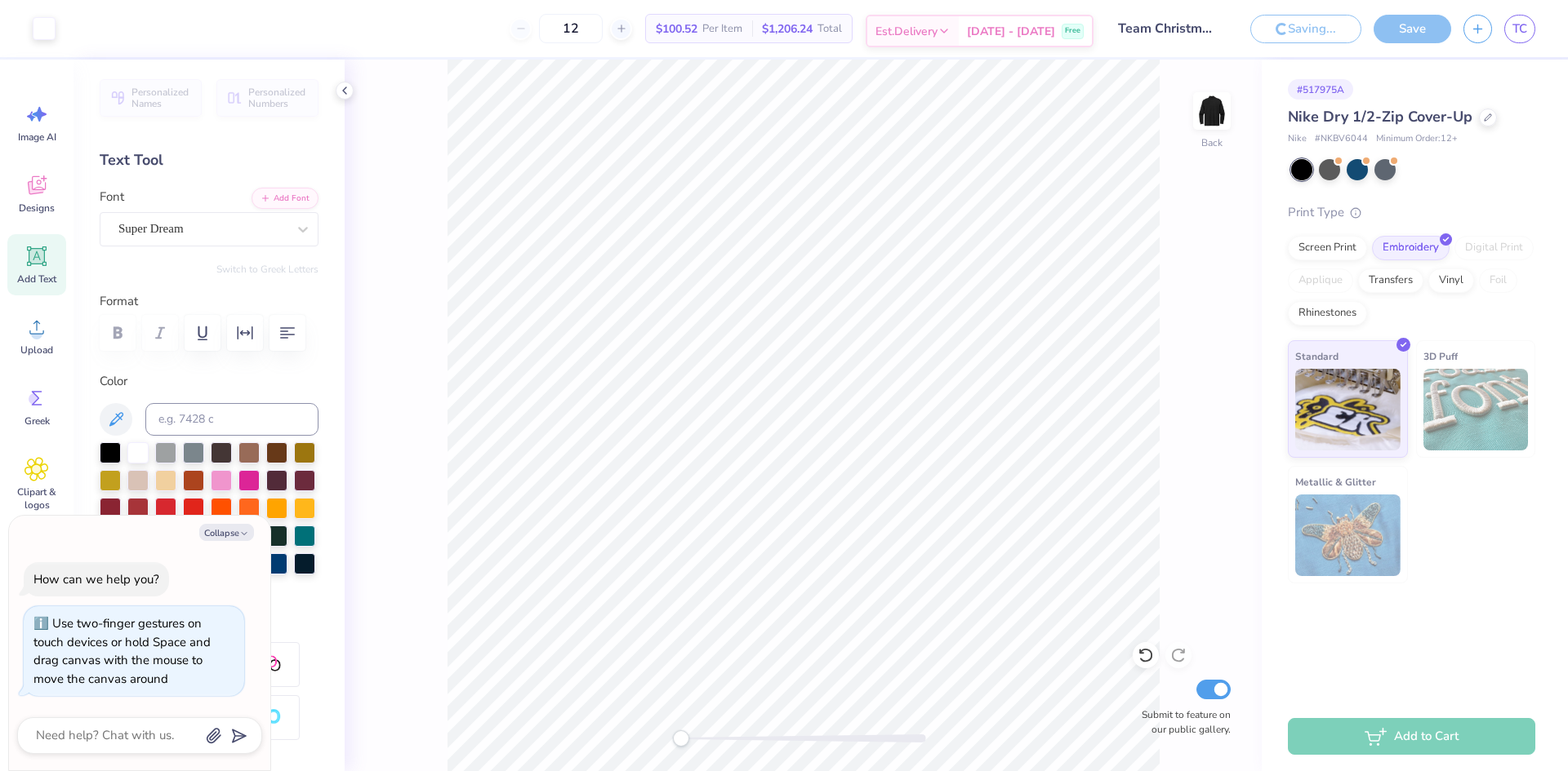
click at [1086, 31] on div "Sep 21 - 24 Free" at bounding box center [1025, 31] width 133 height 30
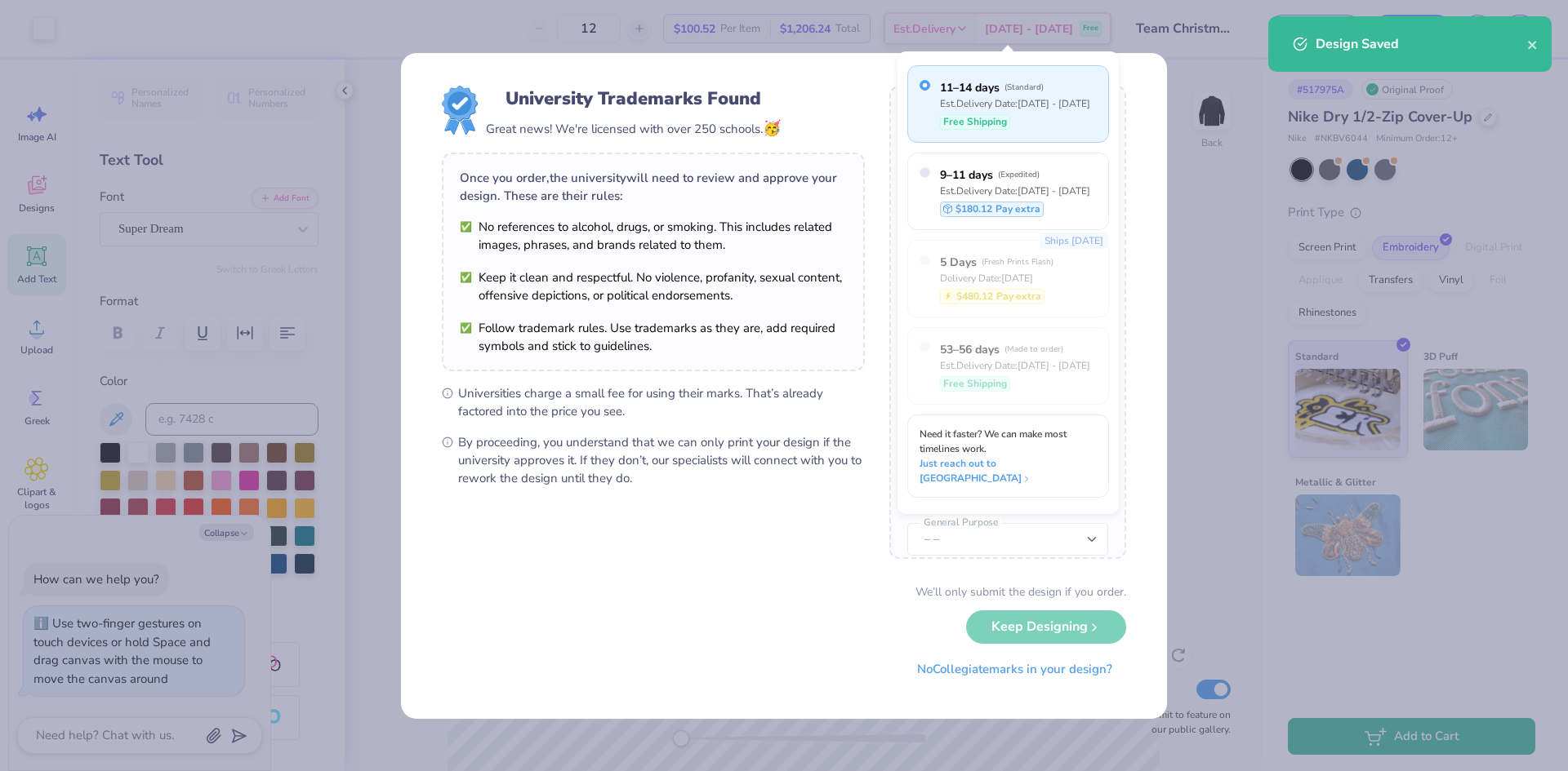
click at [1254, 513] on div "University Trademarks Found Great news! We're licensed with over 250 schools. 🥳…" at bounding box center [784, 386] width 1568 height 771
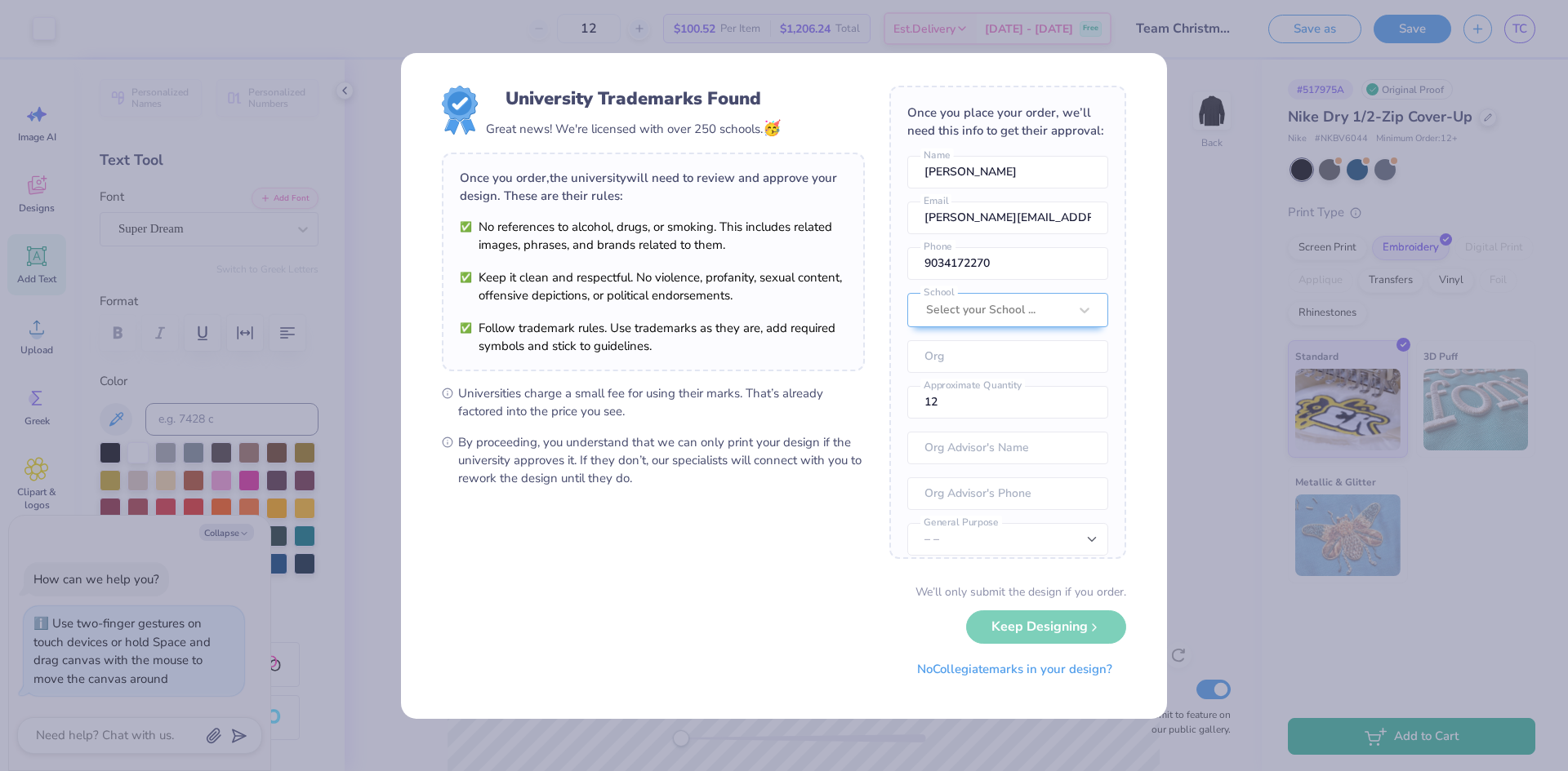
click at [1086, 627] on div "We’ll only submit the design if you order. Keep Designing No Collegiate marks i…" at bounding box center [784, 634] width 685 height 103
click at [1070, 324] on div at bounding box center [1084, 310] width 30 height 30
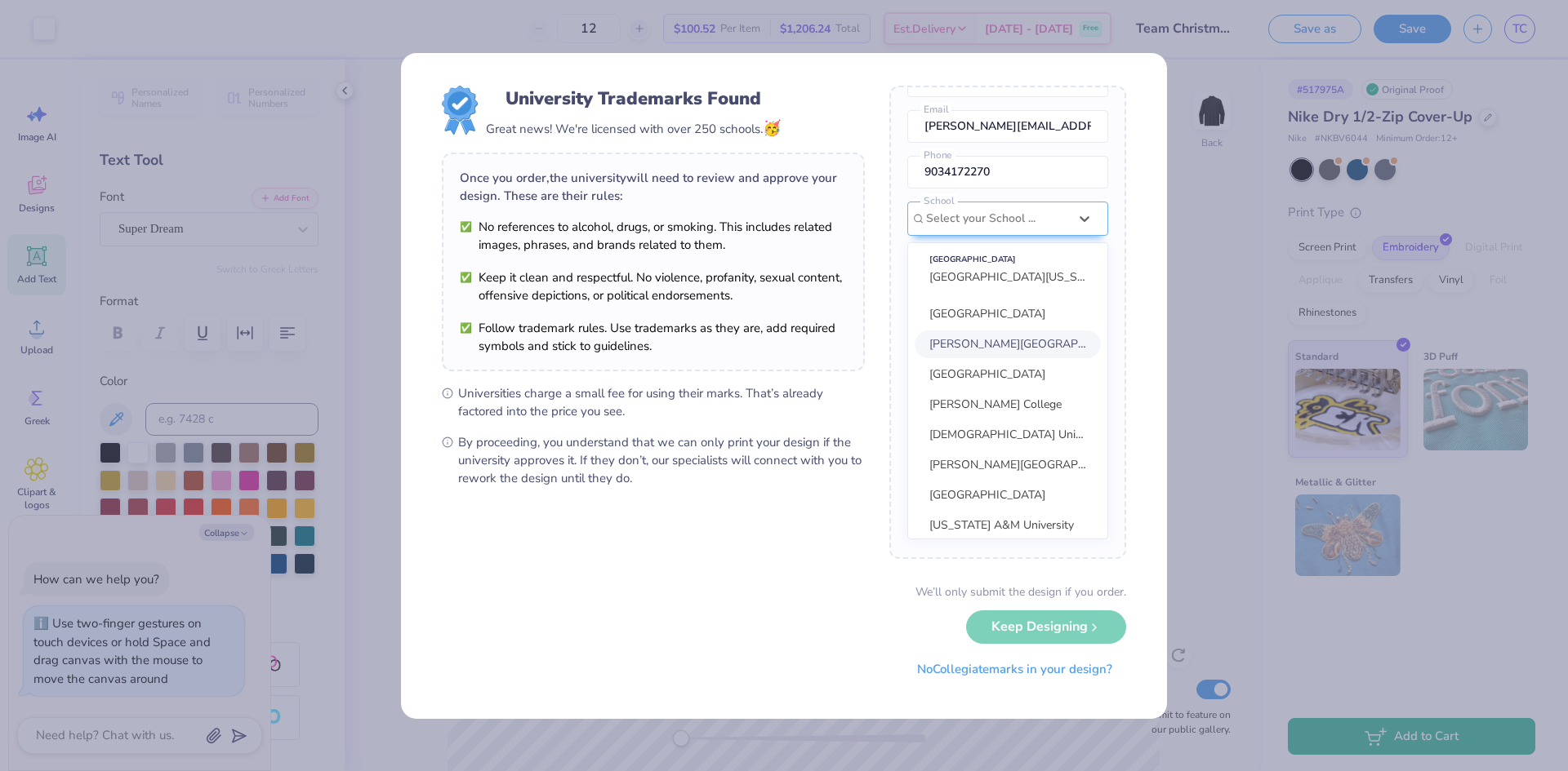
click at [1204, 275] on div "University Trademarks Found Great news! We're licensed with over 250 schools. 🥳…" at bounding box center [784, 386] width 1568 height 771
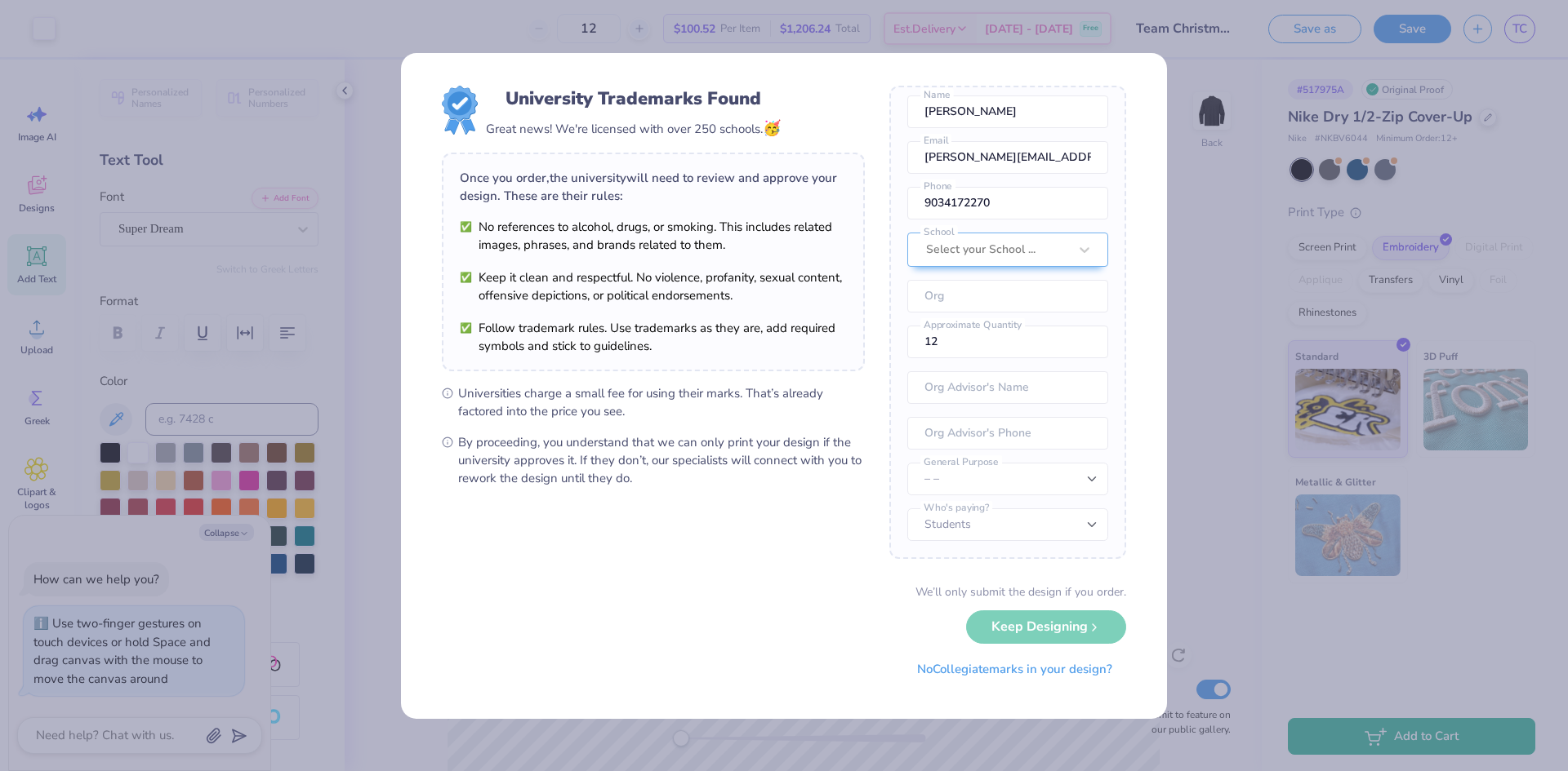
click at [1189, 278] on div "University Trademarks Found Great news! We're licensed with over 250 schools. 🥳…" at bounding box center [784, 386] width 1568 height 771
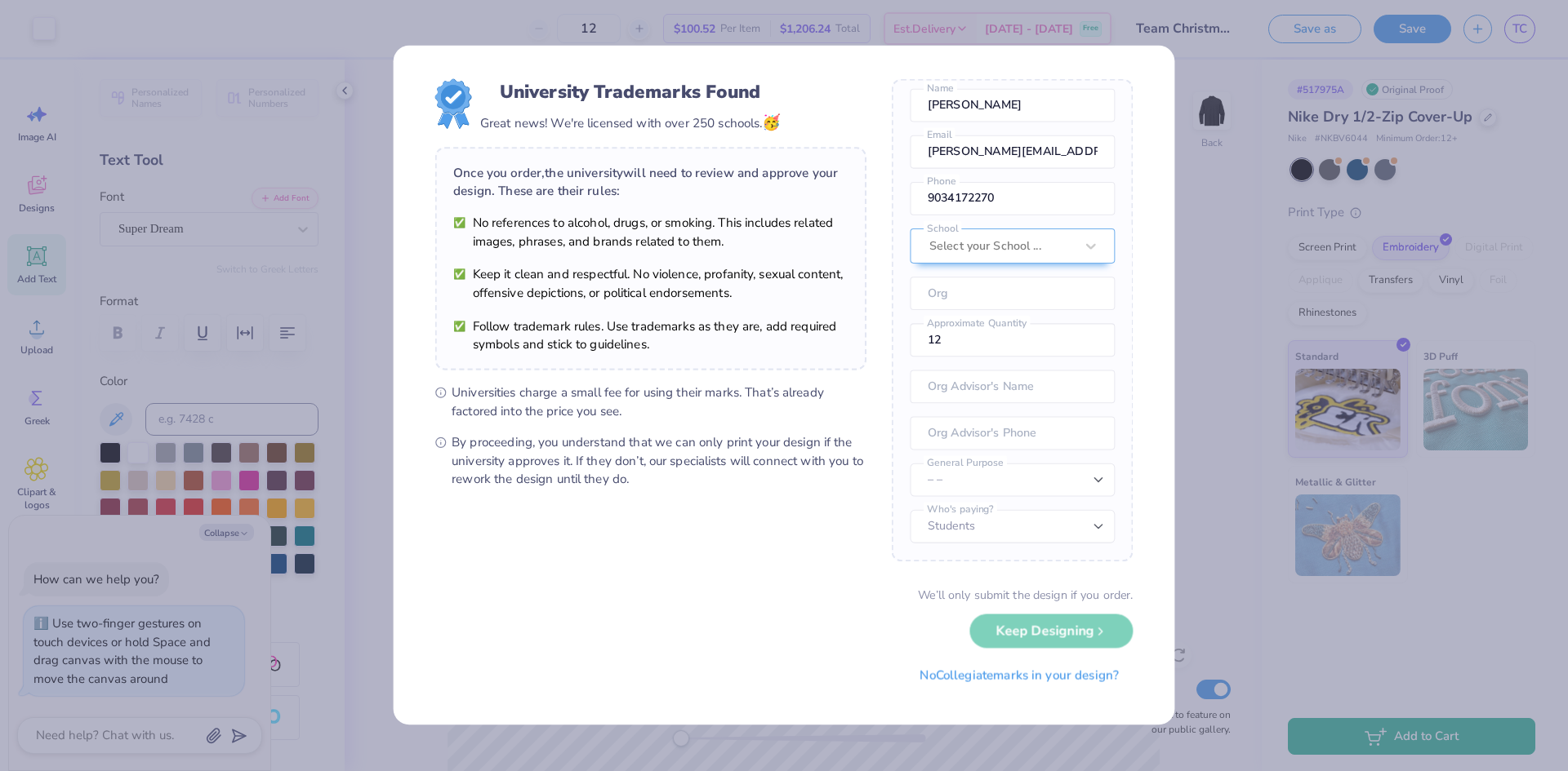
click at [1189, 278] on div "University Trademarks Found Great news! We're licensed with over 250 schools. 🥳…" at bounding box center [784, 386] width 1568 height 771
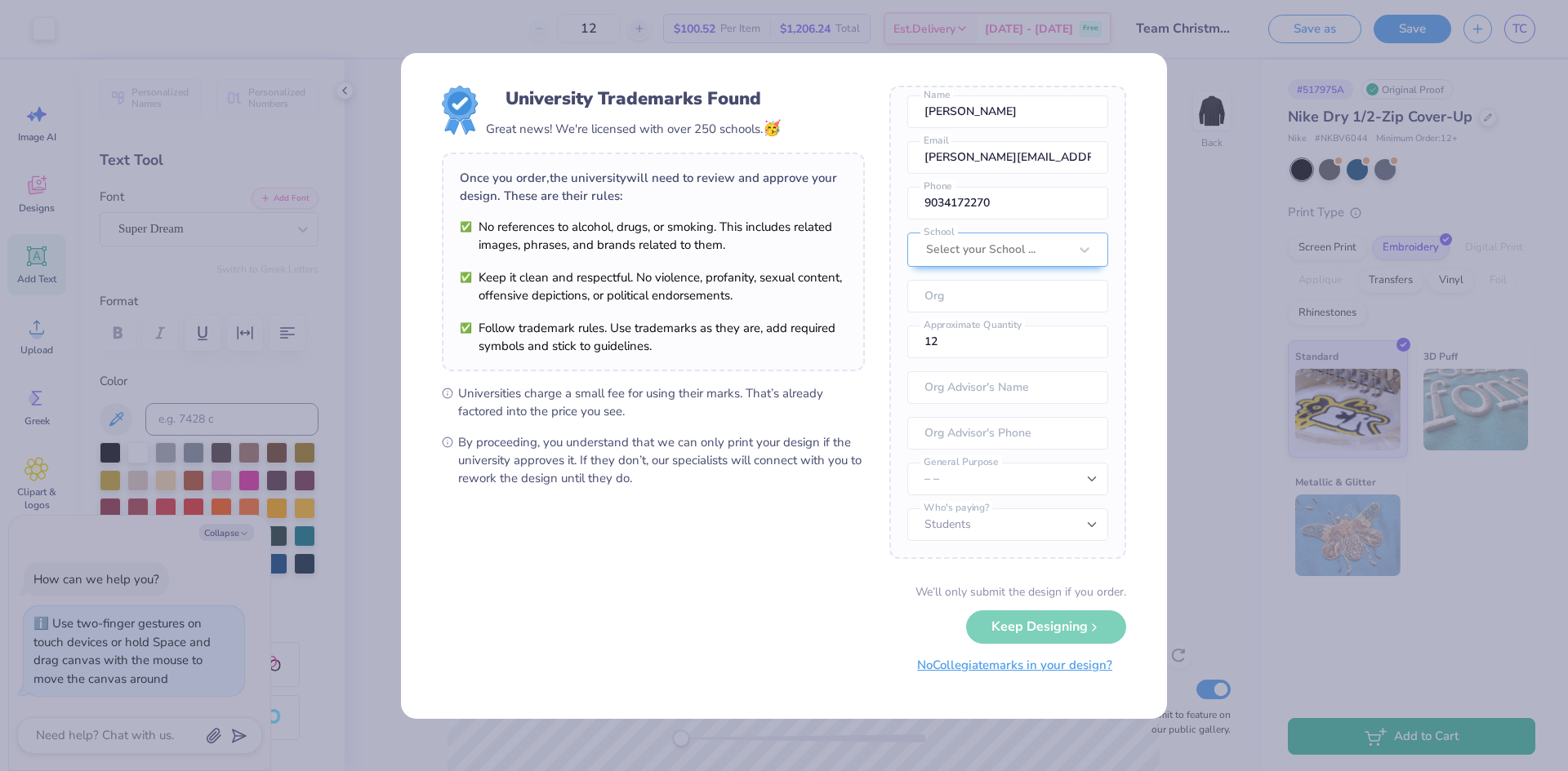
click at [1054, 668] on button "No Collegiate marks in your design?" at bounding box center [1015, 665] width 223 height 34
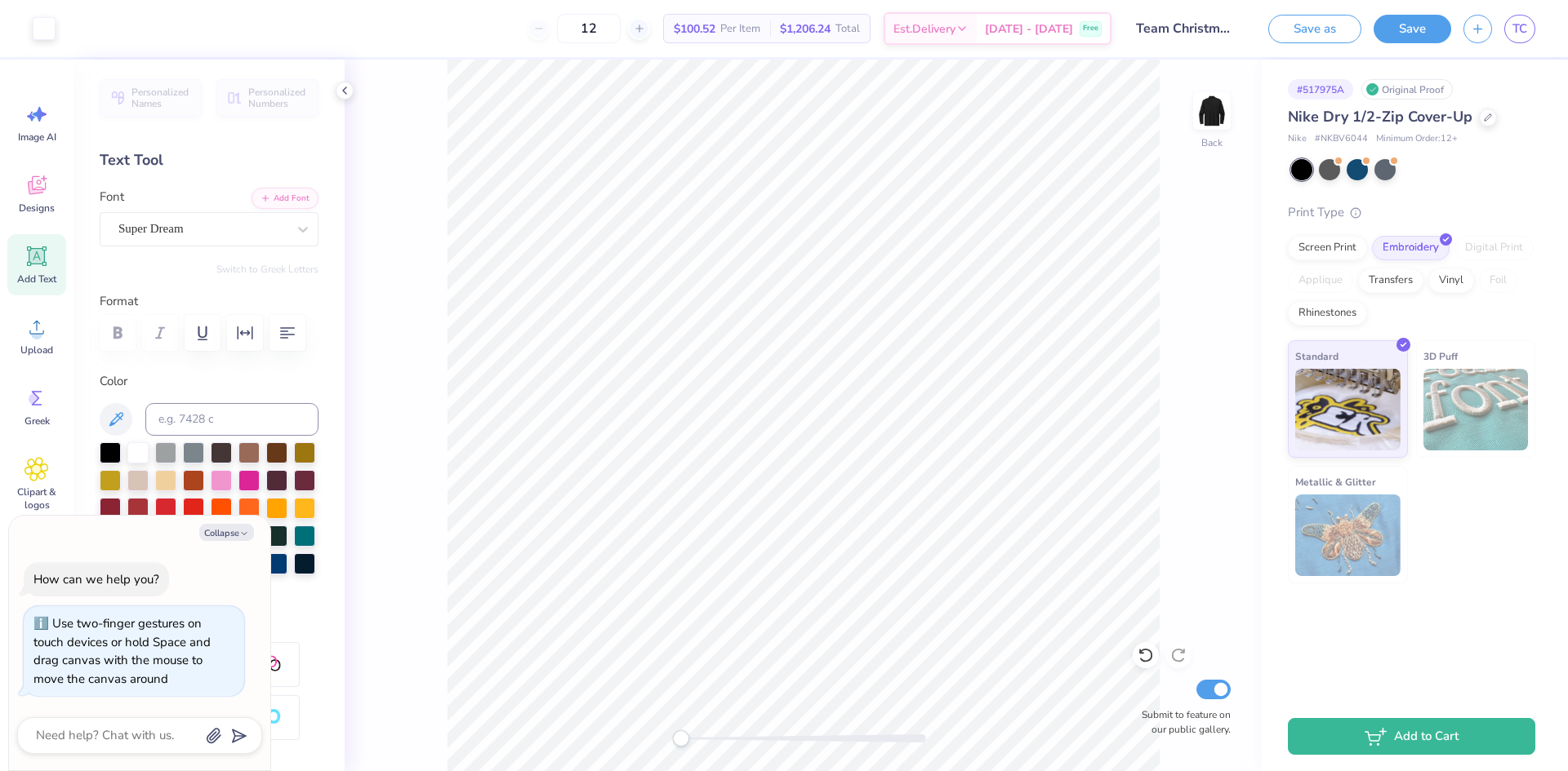
type textarea "x"
